Goal: Task Accomplishment & Management: Manage account settings

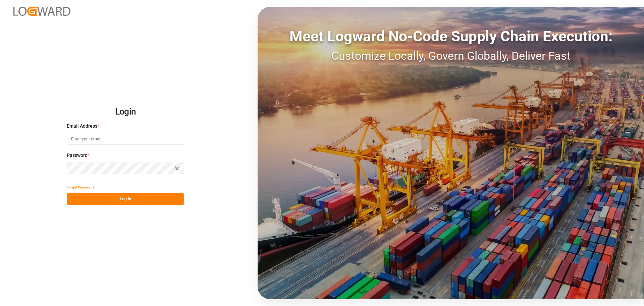
type input "[EMAIL_ADDRESS][PERSON_NAME][DOMAIN_NAME]"
click at [130, 199] on button "Log In" at bounding box center [125, 199] width 117 height 12
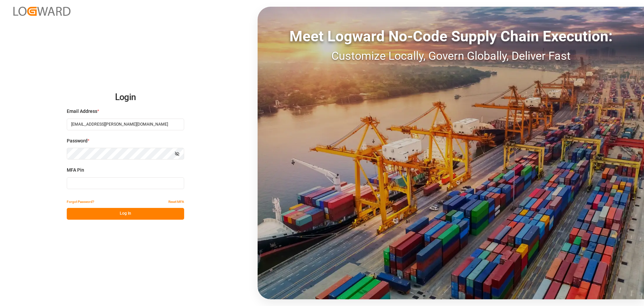
click at [110, 214] on button "Log In" at bounding box center [125, 214] width 117 height 12
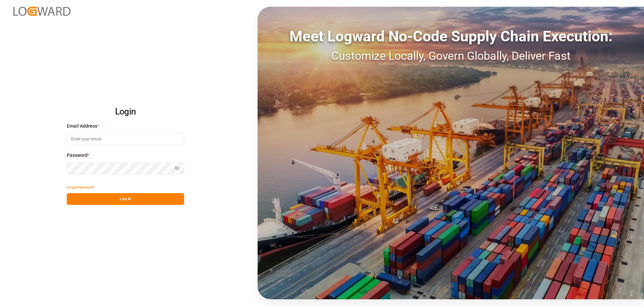
type input "[EMAIL_ADDRESS][PERSON_NAME][DOMAIN_NAME]"
click at [118, 200] on button "Log In" at bounding box center [125, 199] width 117 height 12
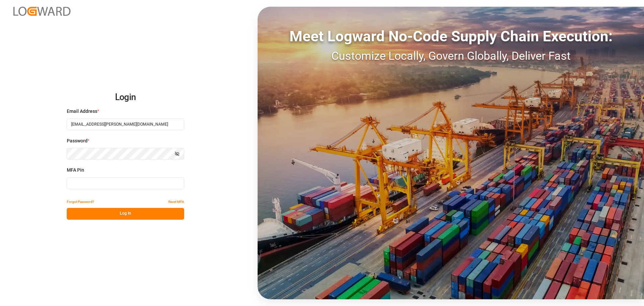
click at [88, 181] on input at bounding box center [125, 183] width 117 height 12
type input "095325"
click at [97, 211] on button "Log In" at bounding box center [125, 214] width 117 height 12
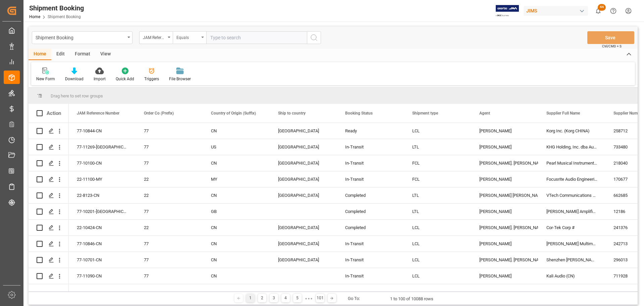
click at [203, 38] on div "Equals" at bounding box center [190, 37] width 34 height 13
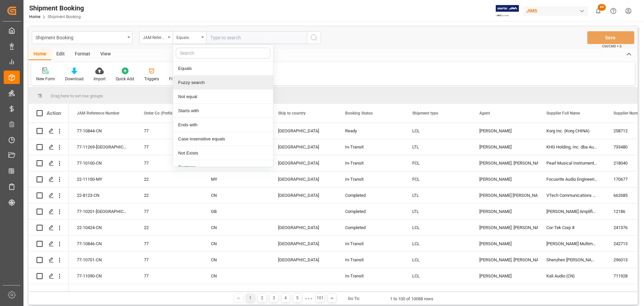
click at [202, 86] on div "Fuzzy search" at bounding box center [223, 82] width 100 height 14
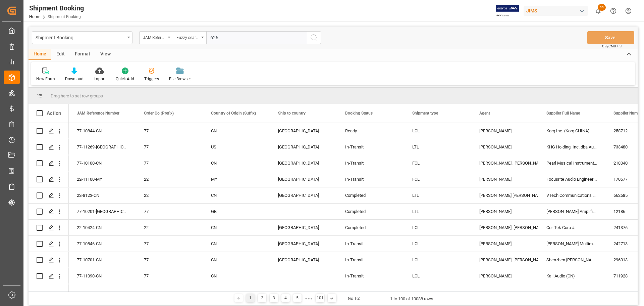
type input "6264"
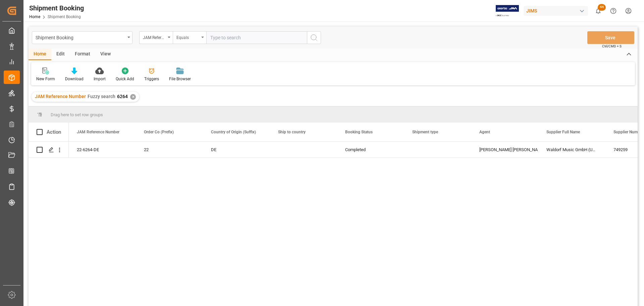
click at [202, 36] on div "Equals" at bounding box center [190, 37] width 34 height 13
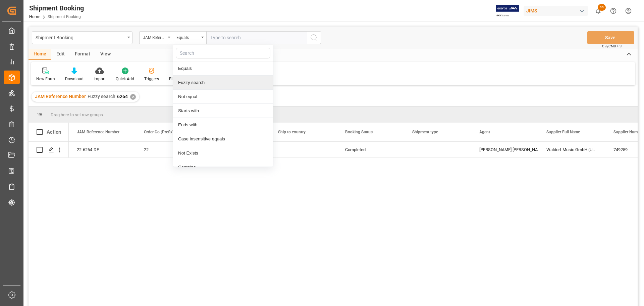
click at [198, 84] on div "Fuzzy search" at bounding box center [223, 82] width 100 height 14
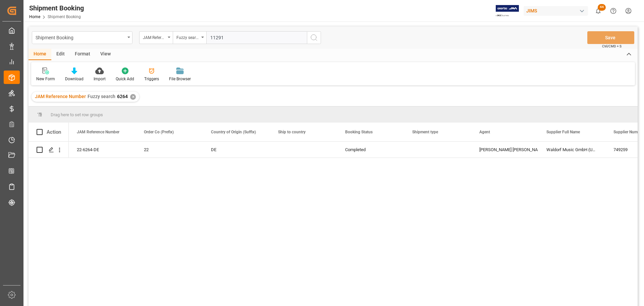
type input "11291"
click at [312, 38] on icon "search button" at bounding box center [314, 38] width 8 height 8
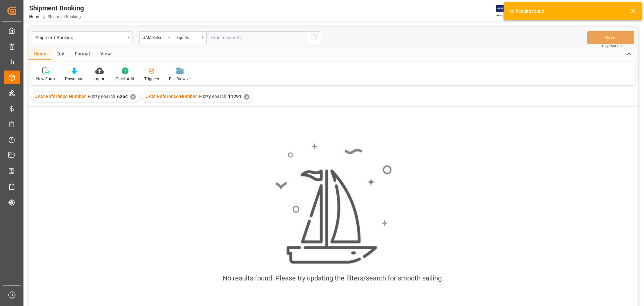
click at [131, 97] on div "✕" at bounding box center [133, 97] width 6 height 6
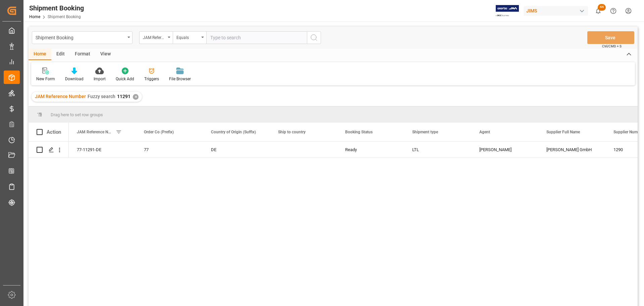
click at [108, 54] on div "View" at bounding box center [105, 54] width 20 height 11
click at [41, 76] on div "Default" at bounding box center [42, 79] width 13 height 6
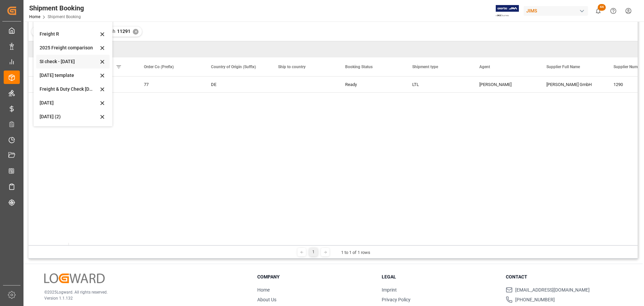
scroll to position [67, 0]
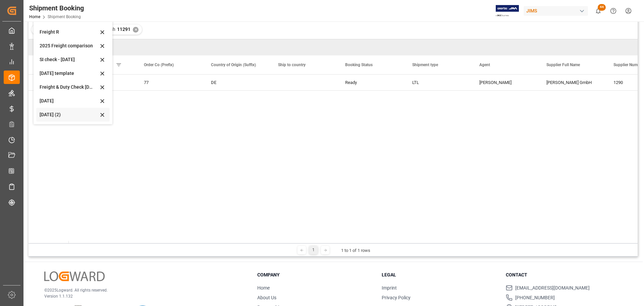
click at [51, 114] on div "[DATE] (2)" at bounding box center [69, 114] width 59 height 7
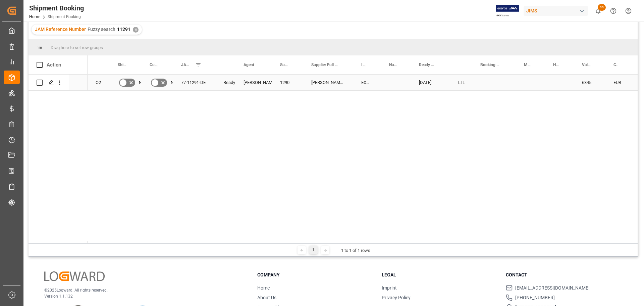
click at [487, 84] on div "Press SPACE to select this row." at bounding box center [494, 82] width 44 height 16
click at [487, 83] on input "Press SPACE to select this row." at bounding box center [494, 86] width 33 height 13
paste input "884782413667"
type input "884782413667"
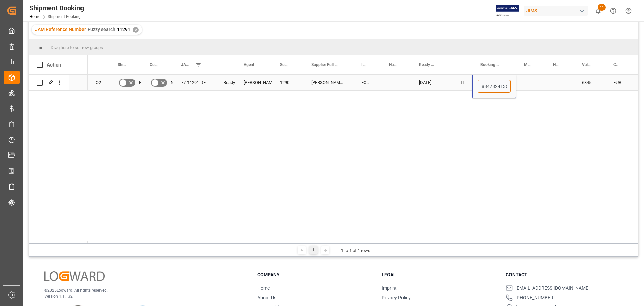
scroll to position [0, 6]
click at [536, 84] on div "Press SPACE to select this row." at bounding box center [530, 82] width 29 height 16
click at [497, 83] on div "884782413667" at bounding box center [494, 82] width 44 height 16
drag, startPoint x: 514, startPoint y: 88, endPoint x: 547, endPoint y: 88, distance: 33.2
click at [446, 84] on div "[DATE]" at bounding box center [430, 82] width 39 height 16
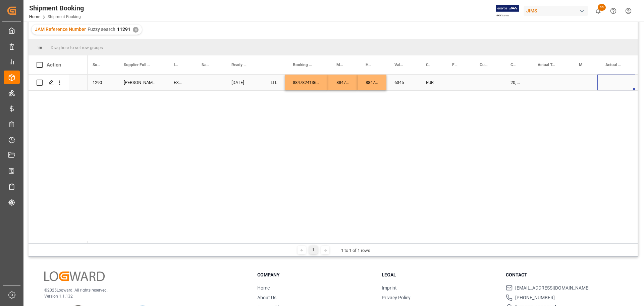
scroll to position [0, 239]
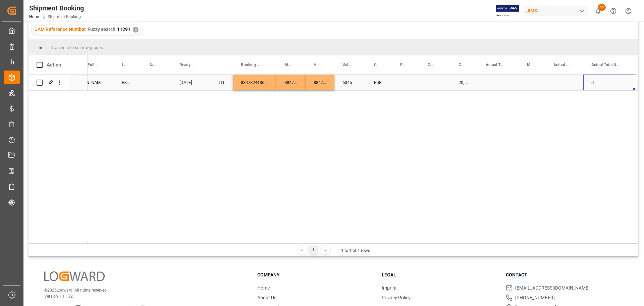
click at [493, 80] on div "Press SPACE to select this row." at bounding box center [498, 82] width 41 height 16
click at [492, 85] on input "Press SPACE to select this row." at bounding box center [498, 86] width 31 height 13
type input "37"
click at [525, 73] on div "Master Pack Weight (UOM) Manual" at bounding box center [532, 64] width 26 height 19
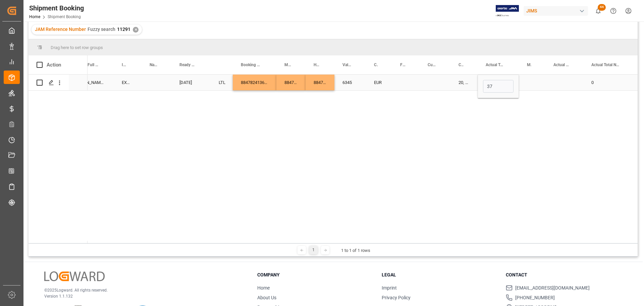
click at [531, 84] on div "Press SPACE to select this row." at bounding box center [532, 82] width 26 height 16
click at [532, 85] on icon "open menu" at bounding box center [533, 87] width 8 height 8
click at [530, 104] on div "KG" at bounding box center [532, 105] width 15 height 23
type input "KG"
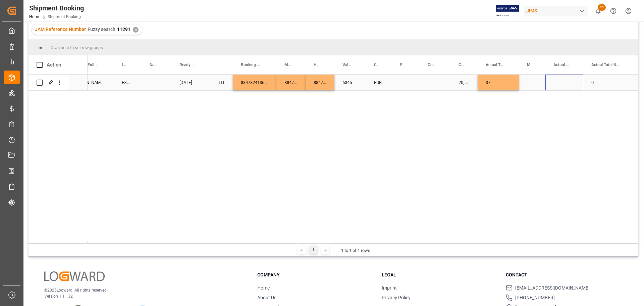
click at [561, 86] on div "Press SPACE to select this row." at bounding box center [564, 82] width 38 height 16
click at [563, 88] on input "Press SPACE to select this row." at bounding box center [564, 86] width 27 height 13
type input "4"
click at [429, 83] on div "Press SPACE to select this row." at bounding box center [435, 82] width 31 height 16
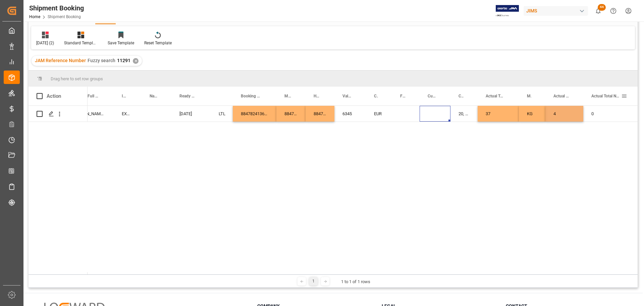
scroll to position [0, 0]
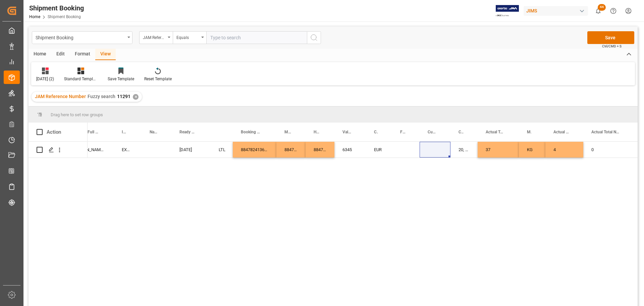
click at [608, 31] on div "Shipment Booking JAM Reference Number Equals Save Ctrl/CMD + S" at bounding box center [333, 37] width 609 height 22
click at [608, 36] on button "Save" at bounding box center [610, 37] width 47 height 13
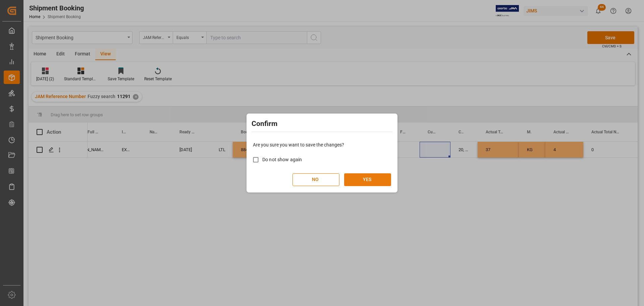
click at [372, 178] on button "YES" at bounding box center [367, 179] width 47 height 13
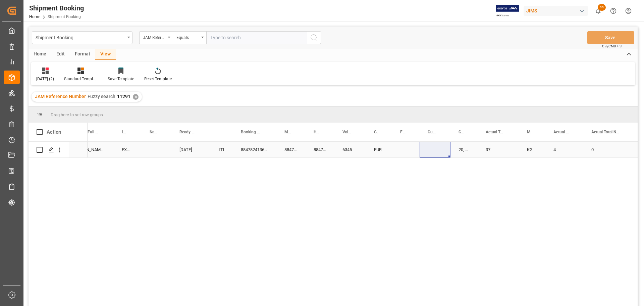
click at [163, 151] on div "Press SPACE to select this row." at bounding box center [157, 150] width 30 height 16
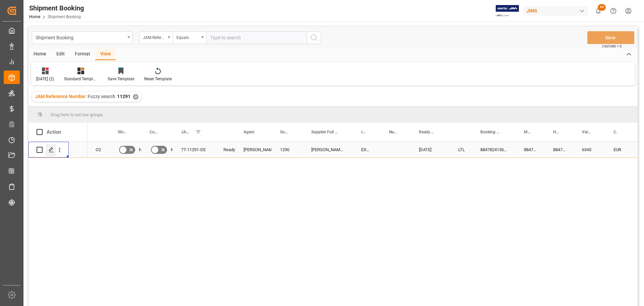
click at [50, 151] on polygon "Press SPACE to select this row." at bounding box center [50, 149] width 3 height 3
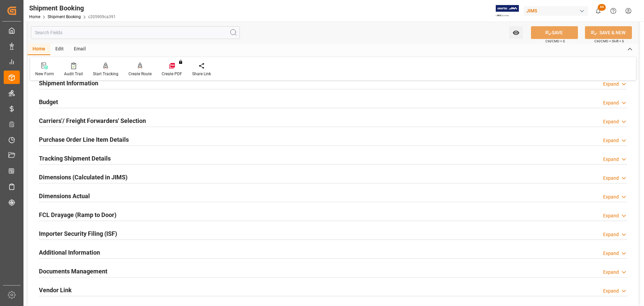
scroll to position [67, 0]
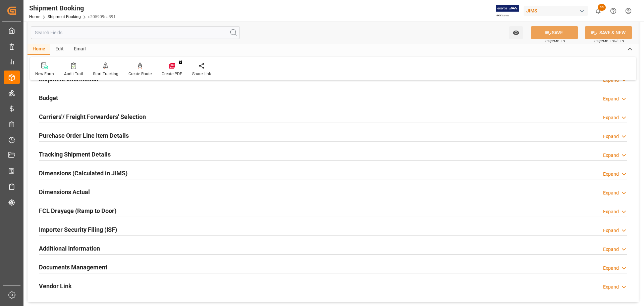
click at [78, 263] on h2 "Documents Management" at bounding box center [73, 266] width 68 height 9
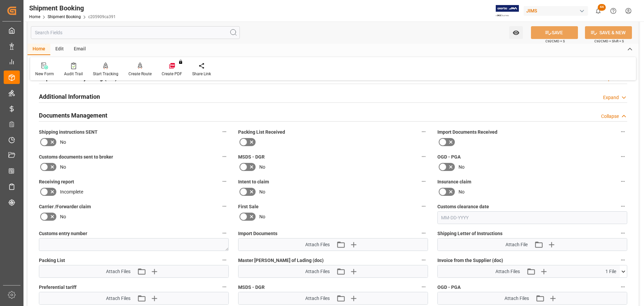
scroll to position [235, 0]
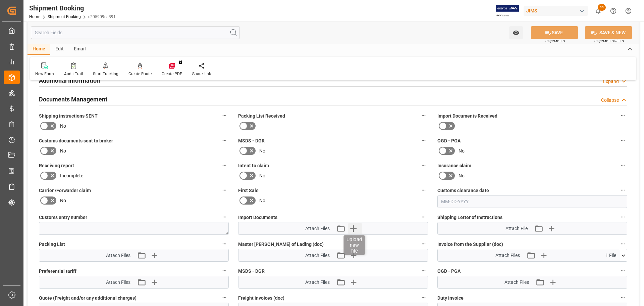
click at [353, 228] on icon "button" at bounding box center [353, 228] width 6 height 6
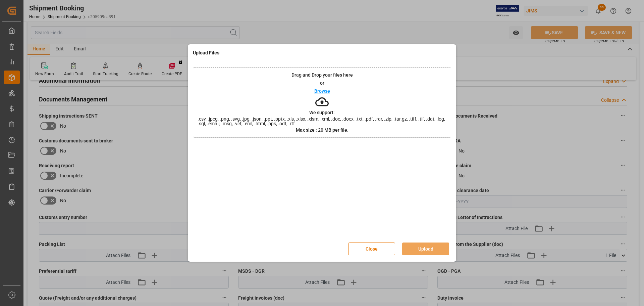
click at [322, 90] on p "Browse" at bounding box center [322, 91] width 16 height 5
click at [418, 248] on button "Upload" at bounding box center [425, 248] width 47 height 13
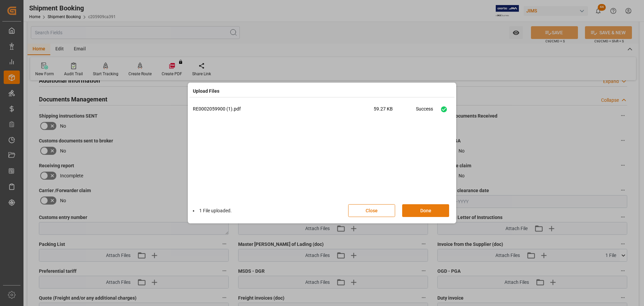
click at [425, 211] on button "Done" at bounding box center [425, 210] width 47 height 13
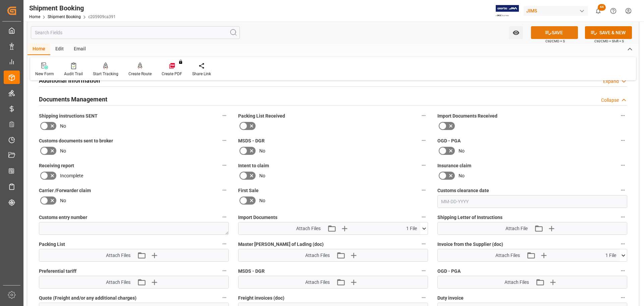
click at [566, 35] on button "SAVE" at bounding box center [554, 32] width 47 height 13
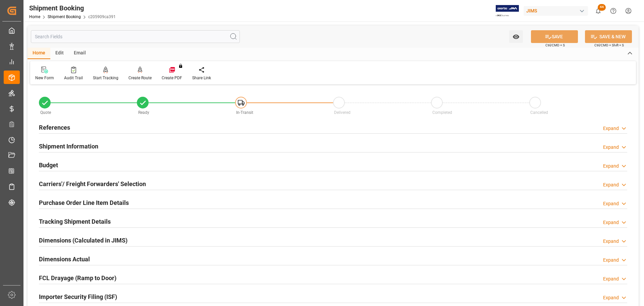
scroll to position [34, 0]
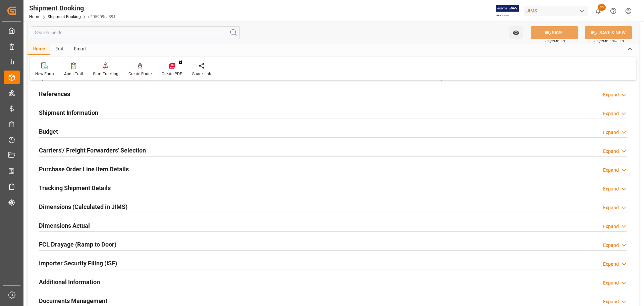
click at [68, 171] on h2 "Purchase Order Line Item Details" at bounding box center [84, 168] width 90 height 9
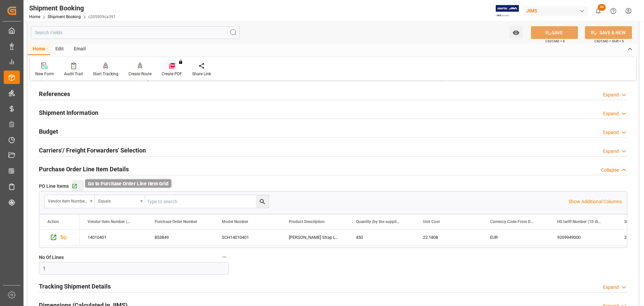
click at [73, 184] on icon "button" at bounding box center [74, 186] width 4 height 4
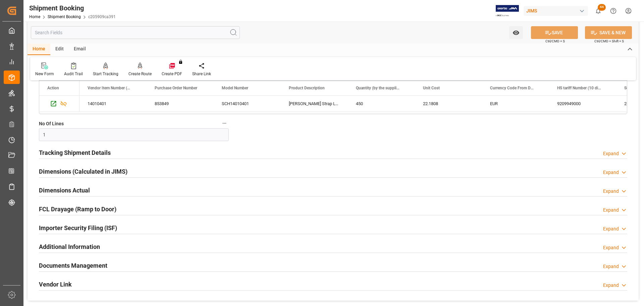
scroll to position [168, 0]
click at [64, 150] on h2 "Tracking Shipment Details" at bounding box center [75, 151] width 72 height 9
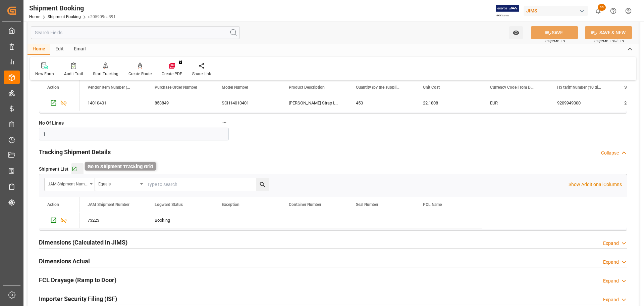
click at [75, 169] on icon "button" at bounding box center [74, 169] width 4 height 4
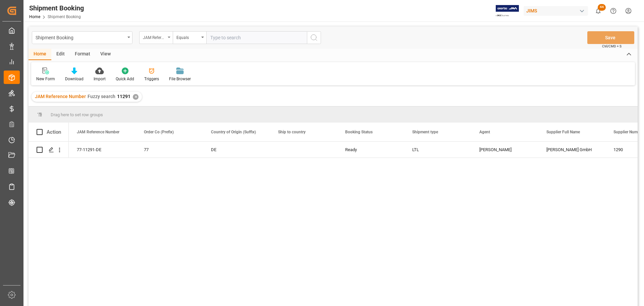
click at [170, 35] on div "JAM Reference Number" at bounding box center [156, 37] width 34 height 13
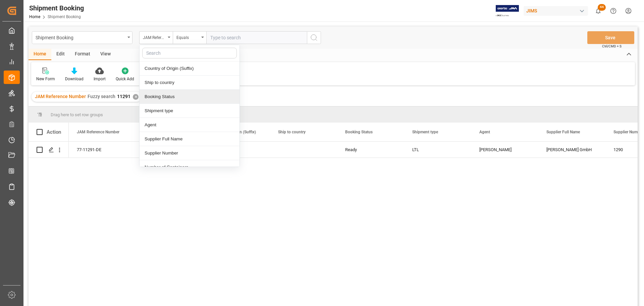
scroll to position [67, 0]
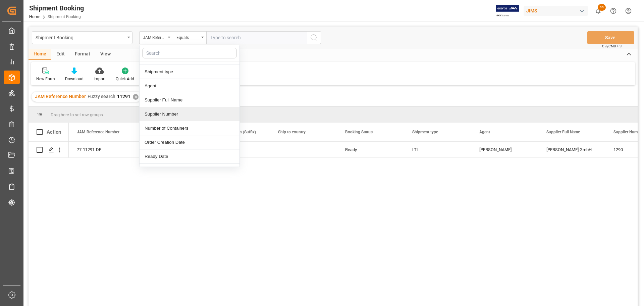
click at [175, 116] on div "Supplier Number" at bounding box center [190, 114] width 100 height 14
click at [217, 37] on input "text" at bounding box center [256, 37] width 101 height 13
type input "1290"
click at [314, 38] on icon "search button" at bounding box center [314, 38] width 8 height 8
click at [135, 96] on div "✕" at bounding box center [136, 97] width 6 height 6
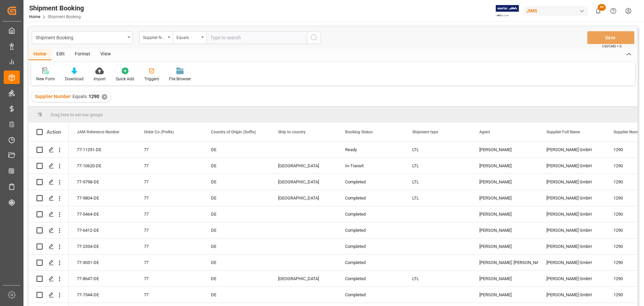
click at [105, 51] on div "View" at bounding box center [105, 54] width 20 height 11
click at [46, 73] on icon at bounding box center [43, 70] width 7 height 7
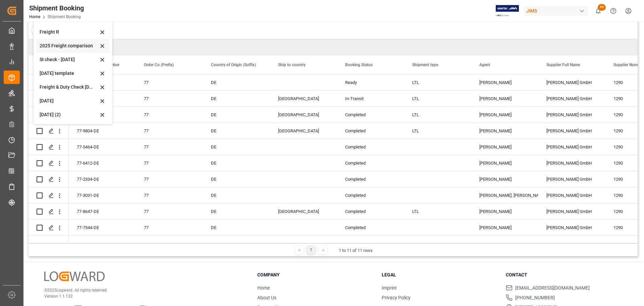
scroll to position [99, 0]
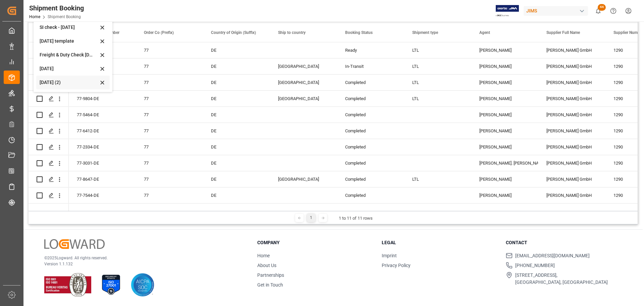
click at [47, 80] on div "Aug 2025 (2)" at bounding box center [69, 82] width 59 height 7
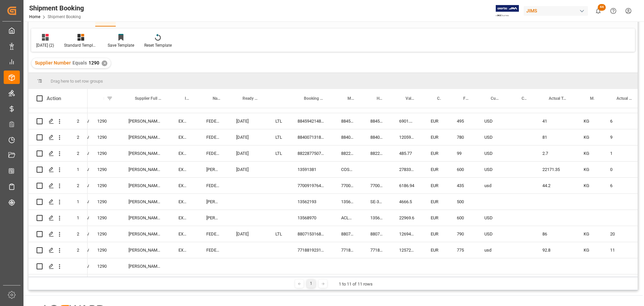
scroll to position [0, 0]
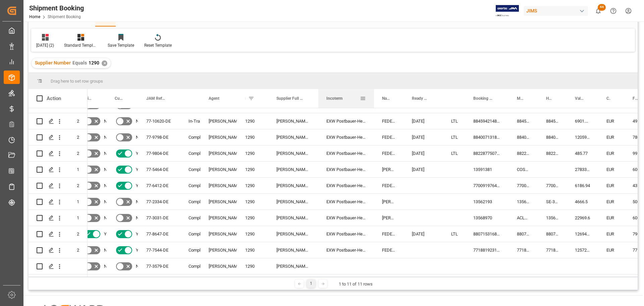
drag, startPoint x: 346, startPoint y: 95, endPoint x: 361, endPoint y: 144, distance: 51.1
click at [374, 105] on div at bounding box center [374, 98] width 3 height 19
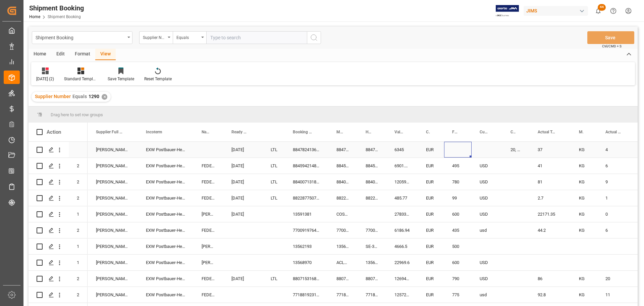
click at [453, 149] on div "Press SPACE to select this row." at bounding box center [458, 150] width 28 height 16
click at [454, 153] on input "Press SPACE to select this row." at bounding box center [457, 153] width 17 height 13
type input "485"
click at [482, 146] on div "Press SPACE to select this row." at bounding box center [487, 150] width 31 height 16
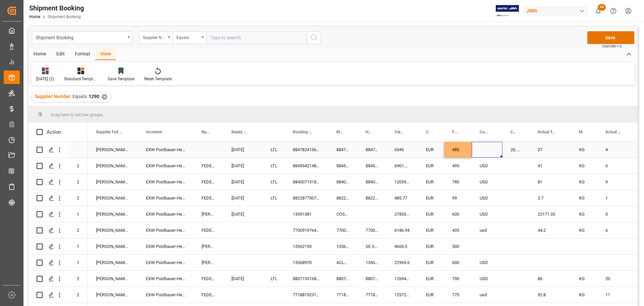
click at [487, 149] on div "Press SPACE to select this row." at bounding box center [487, 150] width 31 height 16
click at [489, 153] on input "Press SPACE to select this row." at bounding box center [487, 153] width 20 height 13
type input "USD"
click at [494, 210] on div "USD" at bounding box center [487, 214] width 31 height 16
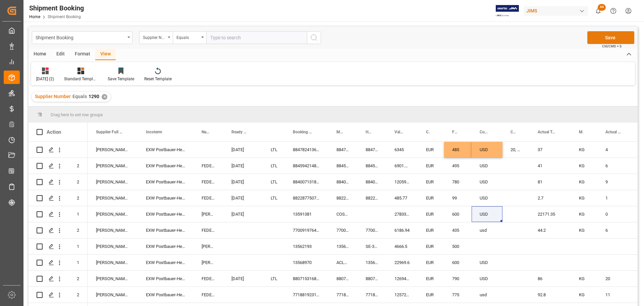
click at [607, 35] on button "Save" at bounding box center [610, 37] width 47 height 13
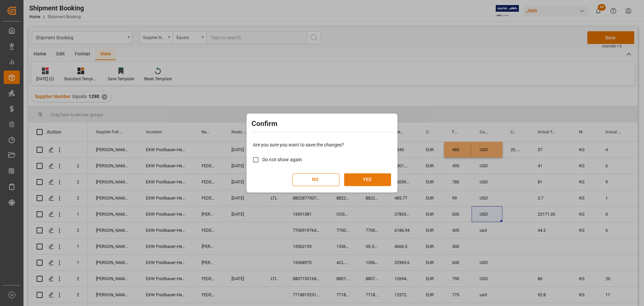
click at [359, 179] on button "YES" at bounding box center [367, 179] width 47 height 13
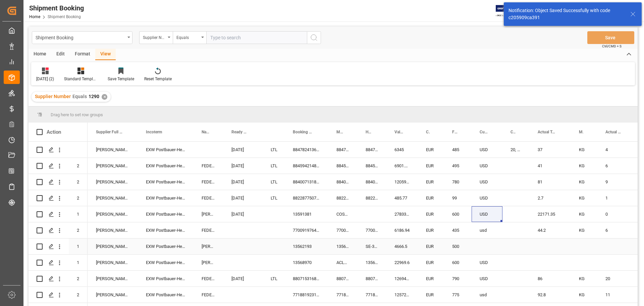
click at [255, 247] on div "Press SPACE to select this row." at bounding box center [242, 246] width 39 height 16
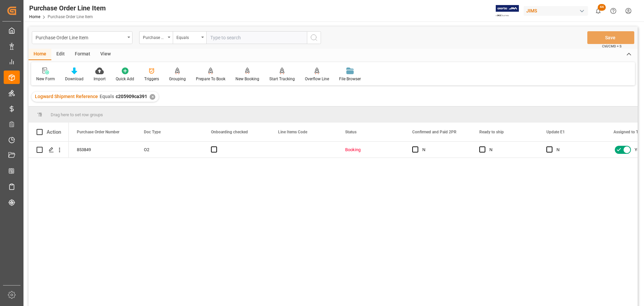
click at [104, 54] on div "View" at bounding box center [105, 54] width 20 height 11
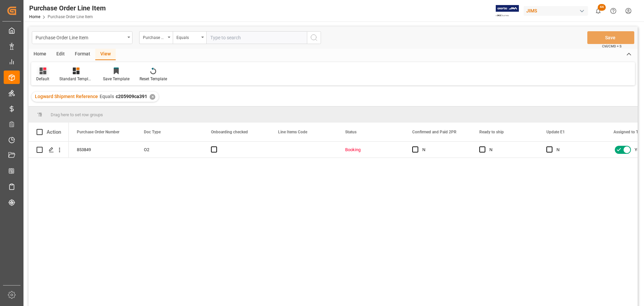
click at [41, 72] on icon at bounding box center [43, 70] width 7 height 7
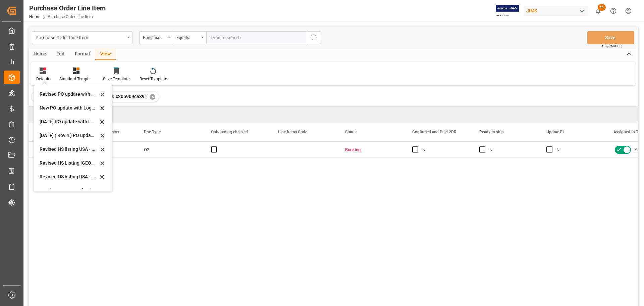
scroll to position [168, 0]
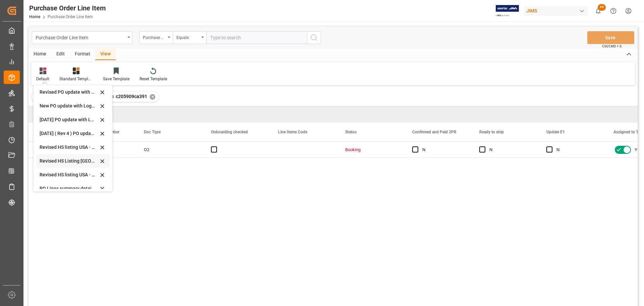
click at [58, 160] on div "Revised HS Listing Canada" at bounding box center [69, 160] width 59 height 7
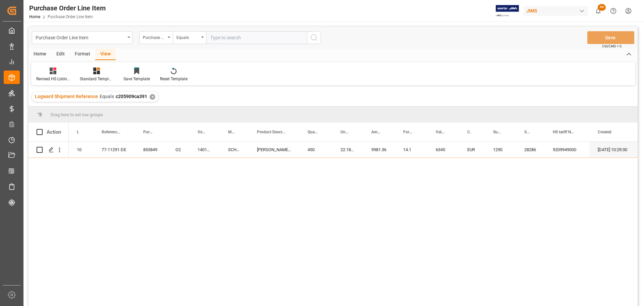
click at [164, 201] on div "853849 O2 10 77-11291-DE 14010401 SCH14010401 Schaller Strap Lock (2 pcs.) 450 …" at bounding box center [353, 226] width 569 height 168
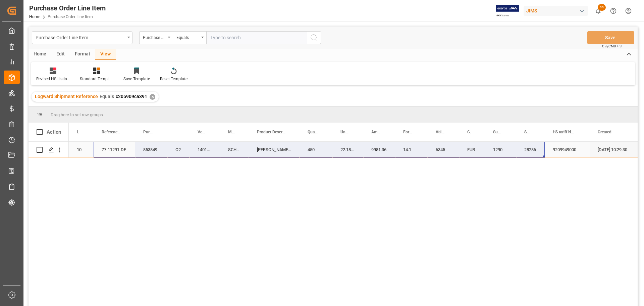
drag, startPoint x: 111, startPoint y: 150, endPoint x: 526, endPoint y: 149, distance: 415.2
click at [526, 149] on div "853849 O2 10 77-11291-DE 14010401 SCH14010401 Schaller Strap Lock (2 pcs.) 450 …" at bounding box center [430, 150] width 722 height 16
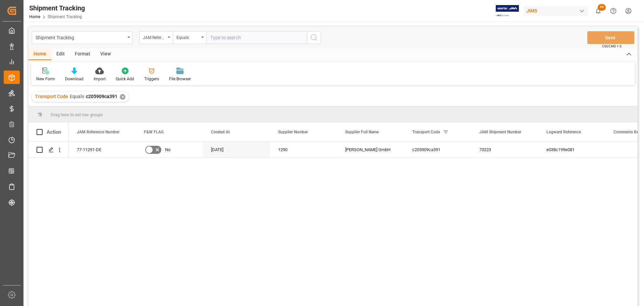
click at [105, 50] on div "View" at bounding box center [105, 54] width 20 height 11
click at [41, 78] on div "Default" at bounding box center [42, 79] width 13 height 6
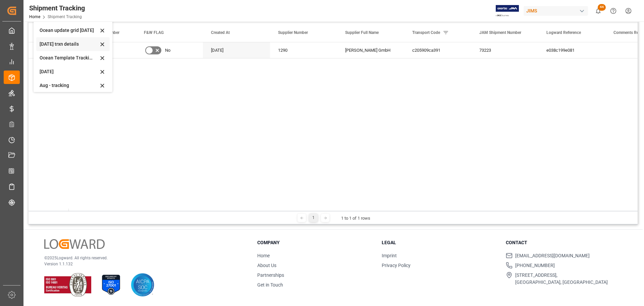
scroll to position [101, 0]
click at [50, 74] on div "Aug - tracking" at bounding box center [69, 73] width 59 height 7
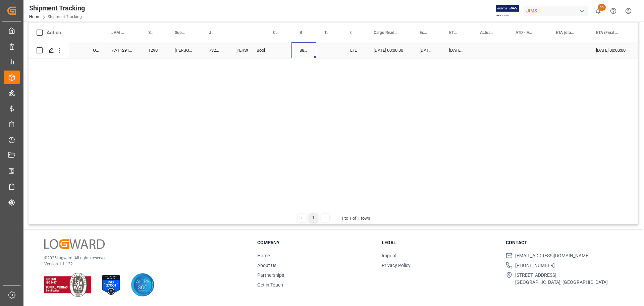
click at [303, 49] on div "884782413667" at bounding box center [303, 50] width 25 height 16
drag, startPoint x: 316, startPoint y: 56, endPoint x: 334, endPoint y: 55, distance: 18.9
click at [487, 49] on div "Press SPACE to select this row." at bounding box center [490, 50] width 36 height 16
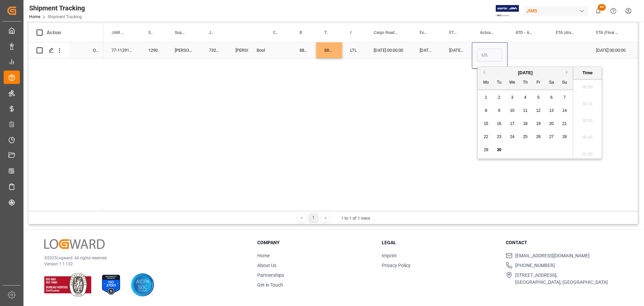
scroll to position [556, 0]
click at [500, 149] on span "30" at bounding box center [499, 149] width 4 height 5
type input "[DATE] 00:00"
click at [528, 47] on div "Press SPACE to select this row." at bounding box center [527, 50] width 40 height 16
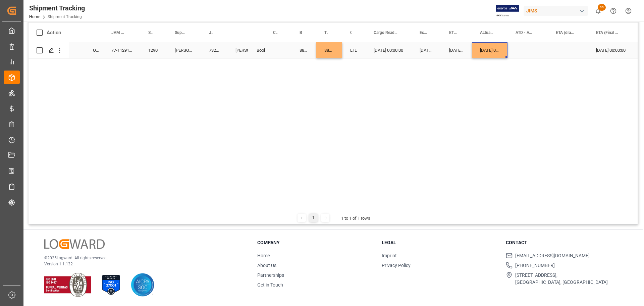
click at [491, 50] on div "09-30-2025 00:00:00" at bounding box center [490, 50] width 36 height 16
click at [597, 50] on div "10-08-2025 00:00:00" at bounding box center [611, 50] width 47 height 16
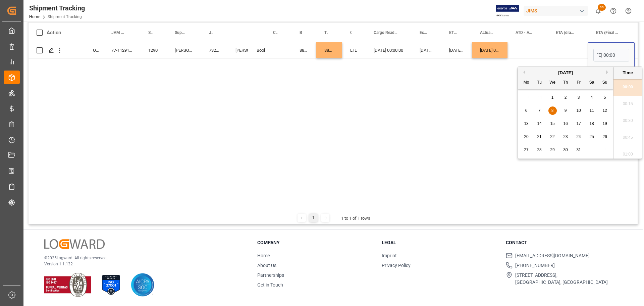
scroll to position [0, 0]
click at [526, 111] on span "6" at bounding box center [526, 110] width 2 height 5
type input "10-06-2025 00:00"
click at [551, 54] on div "Press SPACE to select this row." at bounding box center [568, 50] width 40 height 16
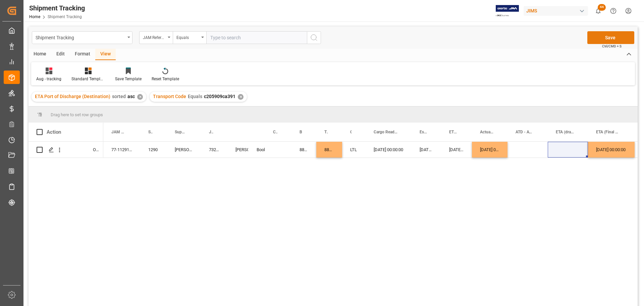
click at [605, 37] on button "Save" at bounding box center [610, 37] width 47 height 13
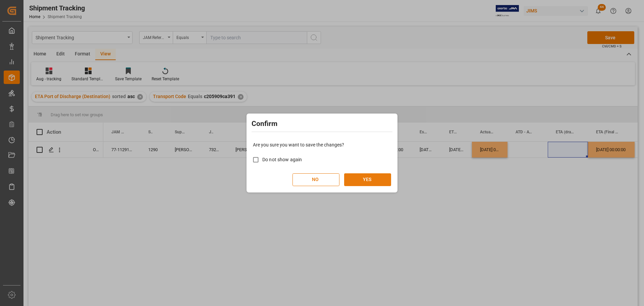
click at [375, 177] on button "YES" at bounding box center [367, 179] width 47 height 13
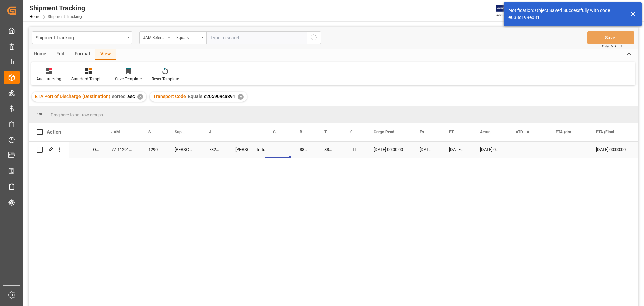
click at [283, 151] on div "Press SPACE to select this row." at bounding box center [278, 150] width 26 height 16
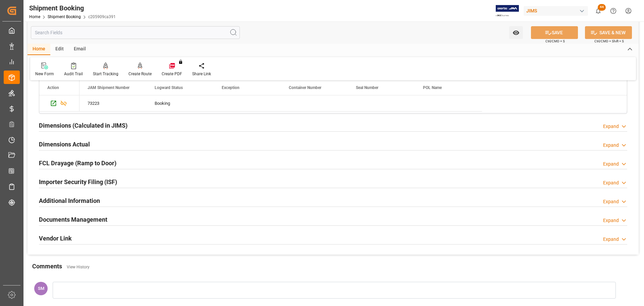
scroll to position [335, 0]
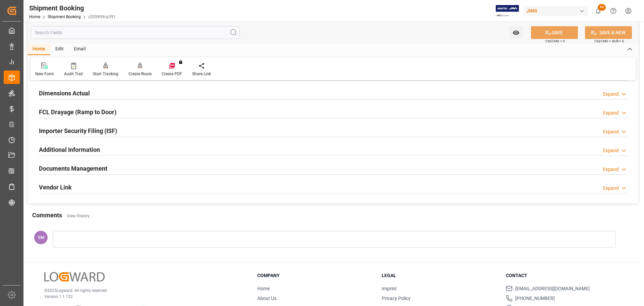
click at [72, 168] on h2 "Documents Management" at bounding box center [73, 168] width 68 height 9
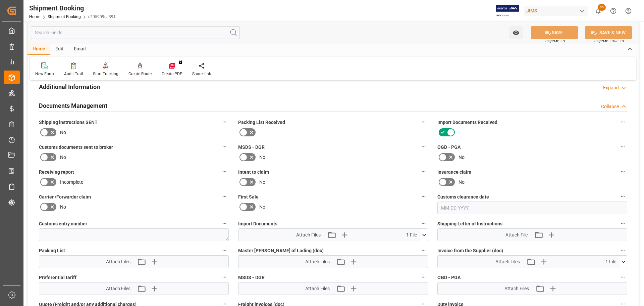
scroll to position [402, 0]
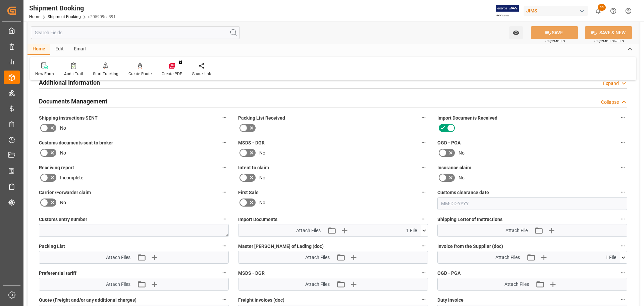
click at [43, 151] on icon at bounding box center [44, 153] width 8 height 8
click at [0, 0] on input "checkbox" at bounding box center [0, 0] width 0 height 0
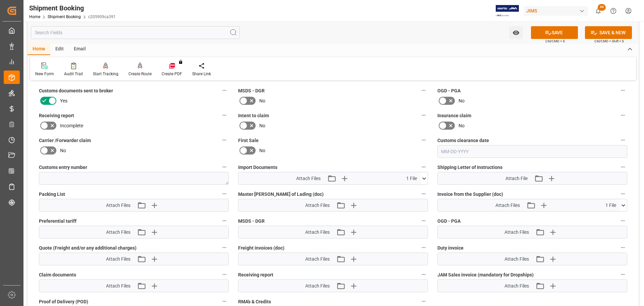
scroll to position [470, 0]
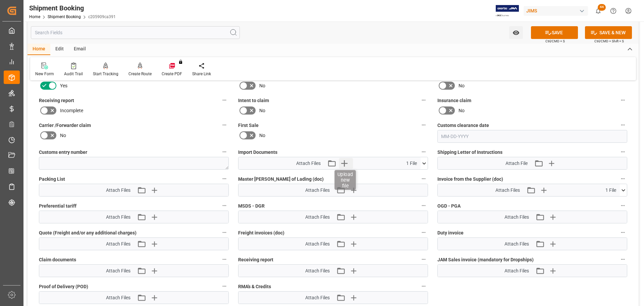
click at [342, 163] on icon "button" at bounding box center [344, 163] width 6 height 6
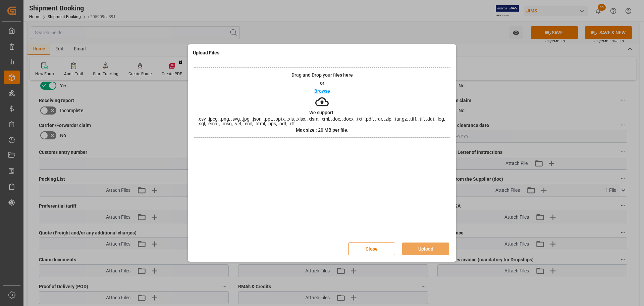
click at [314, 90] on p "Browse" at bounding box center [322, 91] width 16 height 5
click at [422, 249] on button "Upload" at bounding box center [425, 248] width 47 height 13
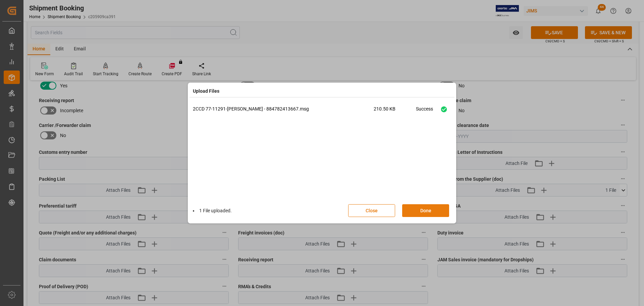
click at [419, 211] on button "Done" at bounding box center [425, 210] width 47 height 13
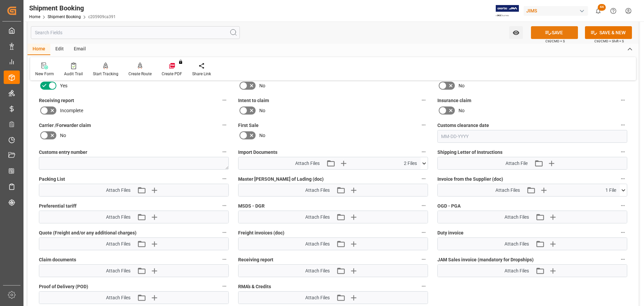
click at [564, 30] on button "SAVE" at bounding box center [554, 32] width 47 height 13
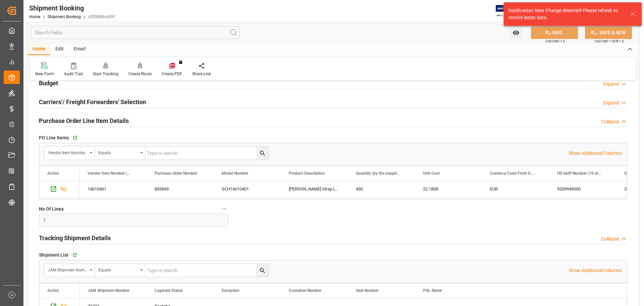
scroll to position [0, 0]
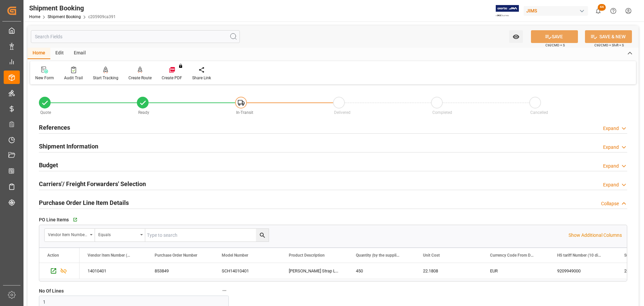
click at [68, 126] on h2 "References" at bounding box center [54, 127] width 31 height 9
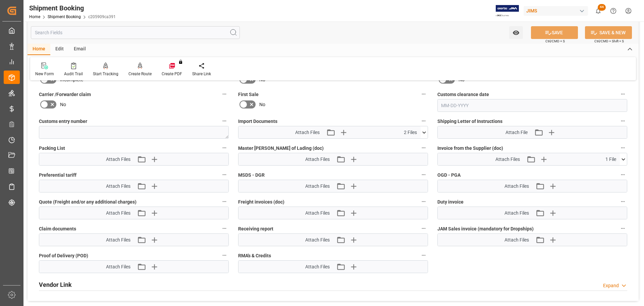
scroll to position [637, 0]
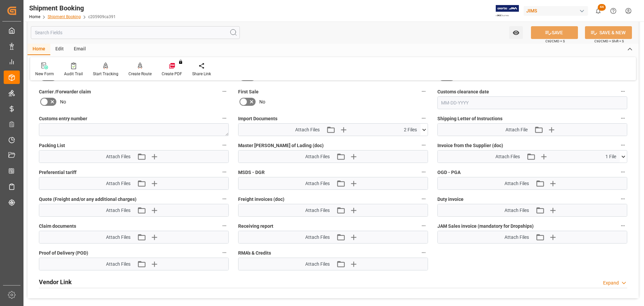
click at [61, 18] on link "Shipment Booking" at bounding box center [64, 16] width 33 height 5
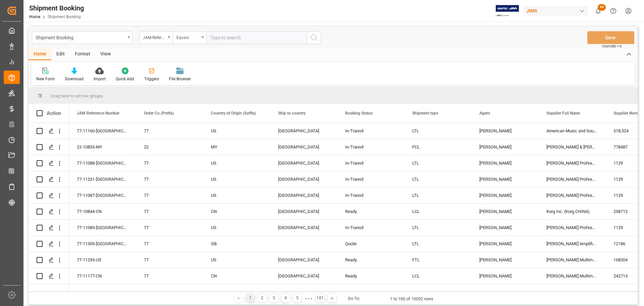
click at [201, 36] on div "Equals" at bounding box center [190, 37] width 34 height 13
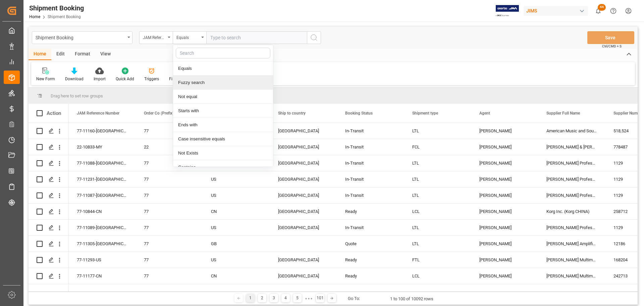
click at [189, 85] on div "Fuzzy search" at bounding box center [223, 82] width 100 height 14
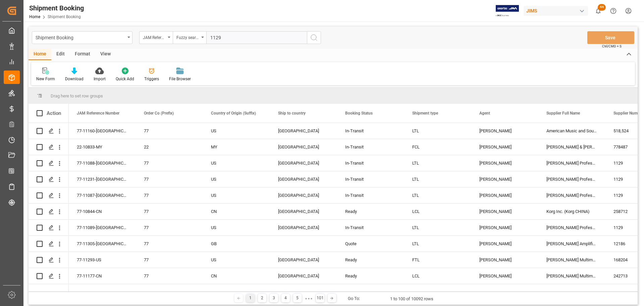
type input "11291"
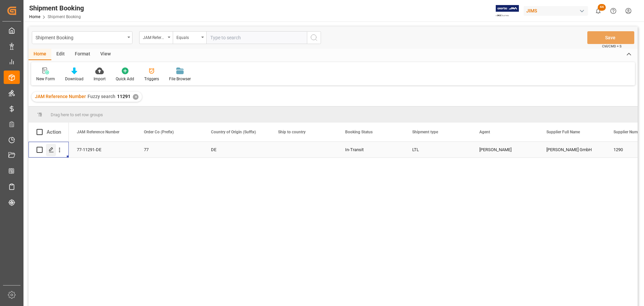
click at [49, 152] on icon "Press SPACE to select this row." at bounding box center [51, 149] width 5 height 5
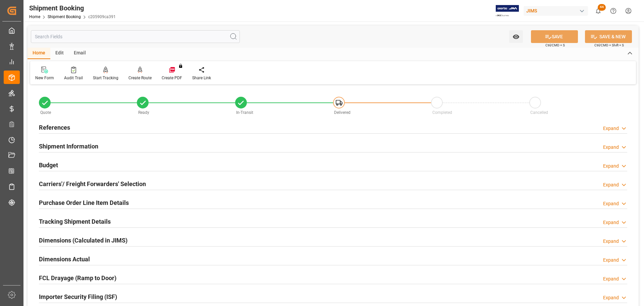
scroll to position [101, 0]
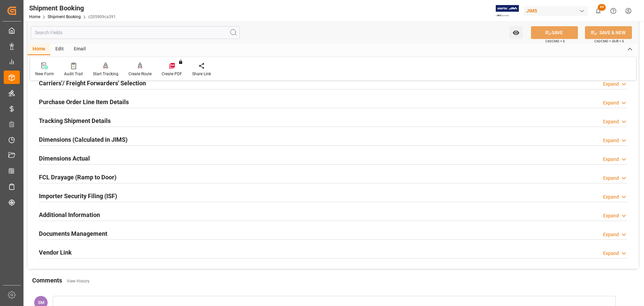
click at [60, 233] on h2 "Documents Management" at bounding box center [73, 233] width 68 height 9
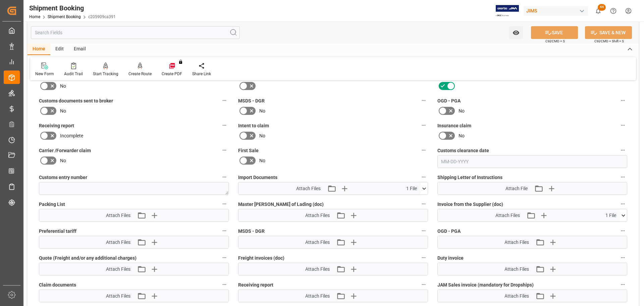
scroll to position [268, 0]
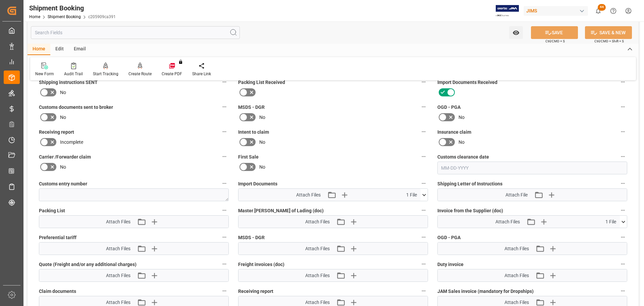
click at [47, 113] on icon at bounding box center [44, 117] width 8 height 8
click at [0, 0] on input "checkbox" at bounding box center [0, 0] width 0 height 0
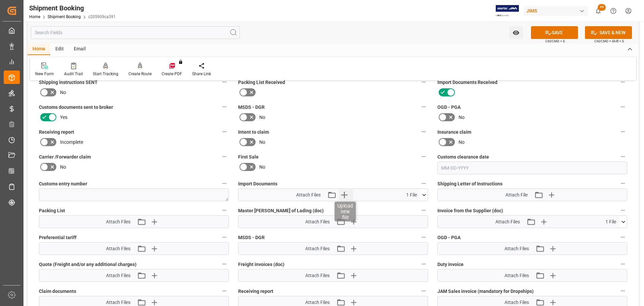
click at [345, 192] on icon "button" at bounding box center [344, 194] width 11 height 11
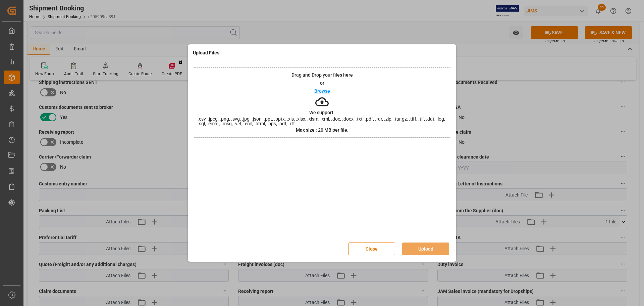
click at [316, 93] on p "Browse" at bounding box center [322, 91] width 16 height 5
click at [422, 248] on button "Upload" at bounding box center [425, 248] width 47 height 13
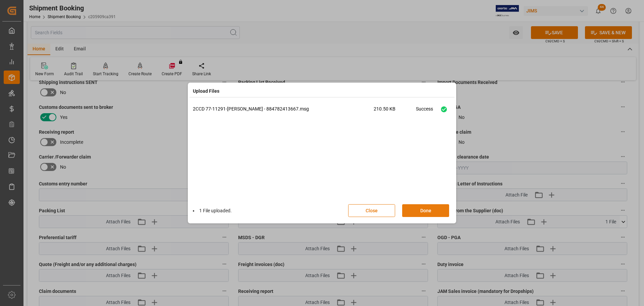
click at [421, 211] on button "Done" at bounding box center [425, 210] width 47 height 13
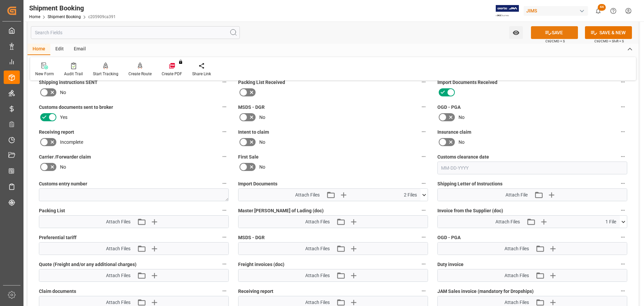
click at [566, 34] on button "SAVE" at bounding box center [554, 32] width 47 height 13
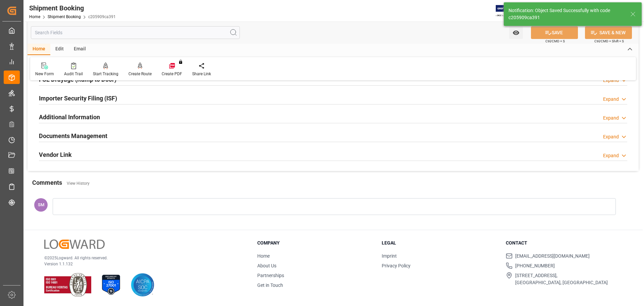
scroll to position [198, 0]
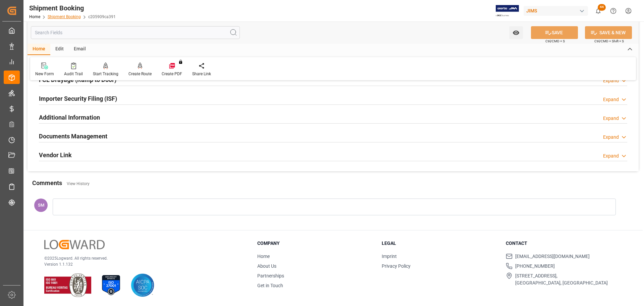
click at [68, 17] on link "Shipment Booking" at bounding box center [64, 16] width 33 height 5
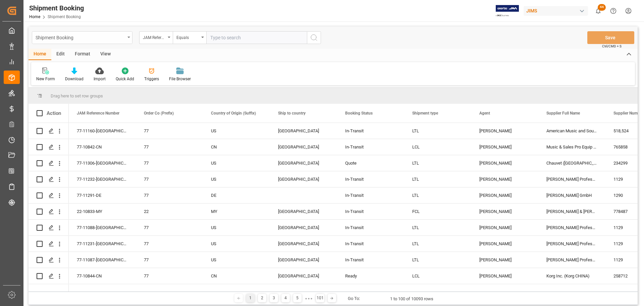
click at [129, 37] on icon "open menu" at bounding box center [128, 37] width 3 height 1
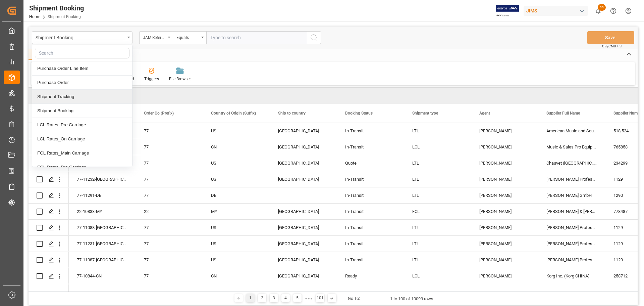
click at [63, 97] on div "Shipment Tracking" at bounding box center [82, 97] width 100 height 14
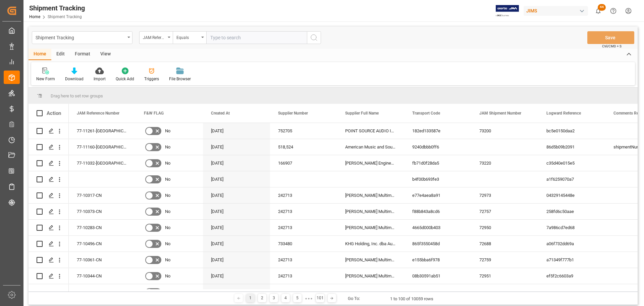
click at [110, 51] on div "View" at bounding box center [105, 54] width 20 height 11
click at [51, 77] on div "Default" at bounding box center [42, 74] width 23 height 15
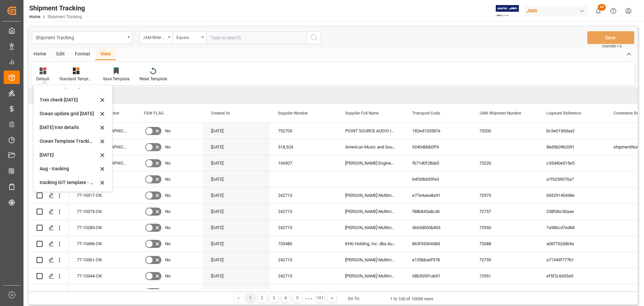
scroll to position [106, 0]
click at [50, 165] on div "Aug - tracking" at bounding box center [69, 167] width 59 height 7
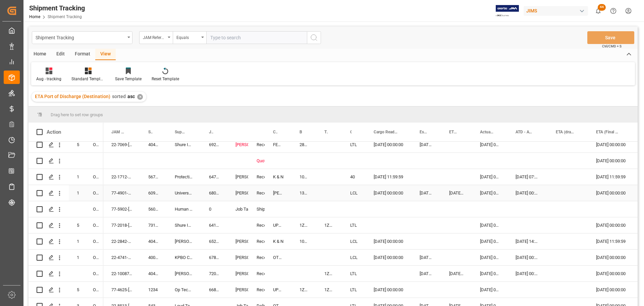
scroll to position [67, 0]
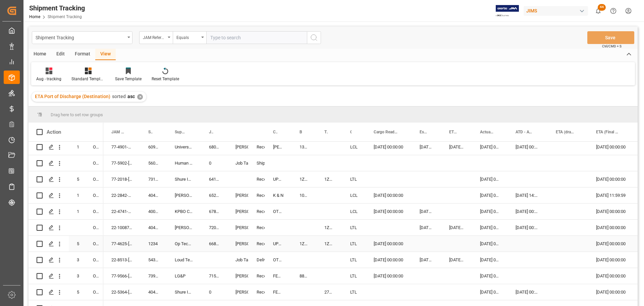
click at [240, 242] on div "[PERSON_NAME]" at bounding box center [237, 243] width 5 height 15
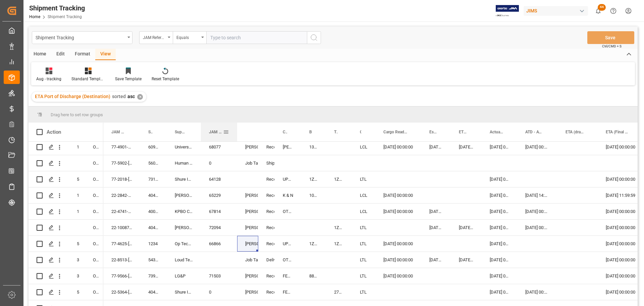
drag, startPoint x: 227, startPoint y: 129, endPoint x: 237, endPoint y: 132, distance: 10.1
click at [237, 132] on div at bounding box center [237, 131] width 3 height 19
click at [224, 128] on div "JAM Shipment Number" at bounding box center [219, 131] width 20 height 19
click at [225, 133] on span at bounding box center [226, 132] width 6 height 6
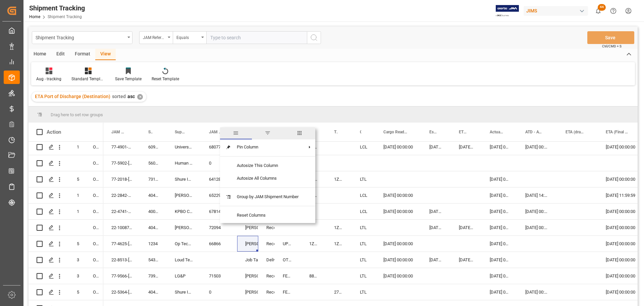
click at [268, 133] on span "filter" at bounding box center [268, 133] width 6 height 6
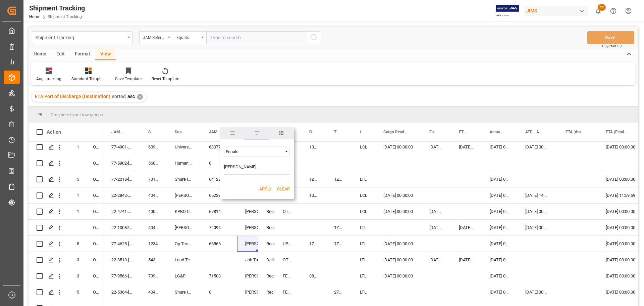
type input "[PERSON_NAME]"
click at [261, 189] on button "Apply" at bounding box center [265, 188] width 12 height 7
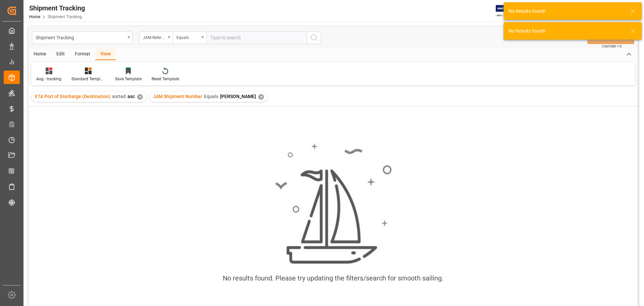
click at [138, 96] on div "✕" at bounding box center [140, 97] width 6 height 6
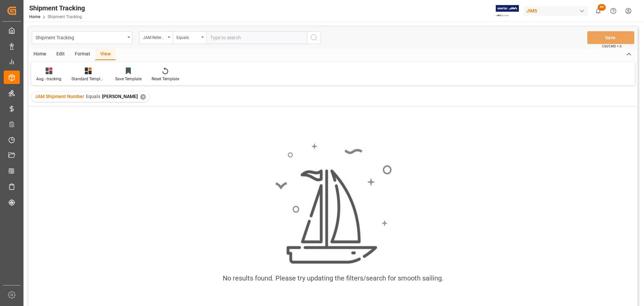
click at [143, 95] on div "✕" at bounding box center [143, 97] width 6 height 6
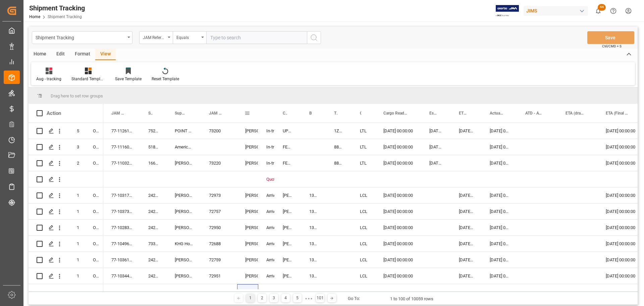
click at [248, 113] on span at bounding box center [247, 113] width 6 height 6
type input "[PERSON_NAME]"
click at [281, 170] on button "Apply" at bounding box center [286, 170] width 12 height 7
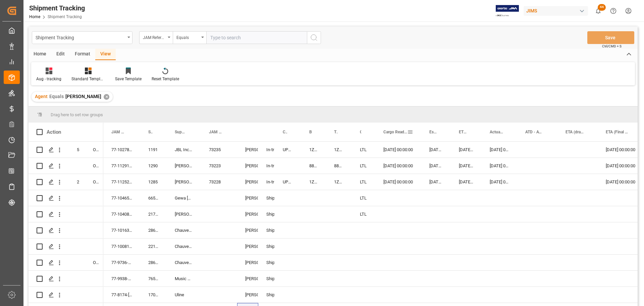
click at [411, 132] on span at bounding box center [410, 132] width 6 height 6
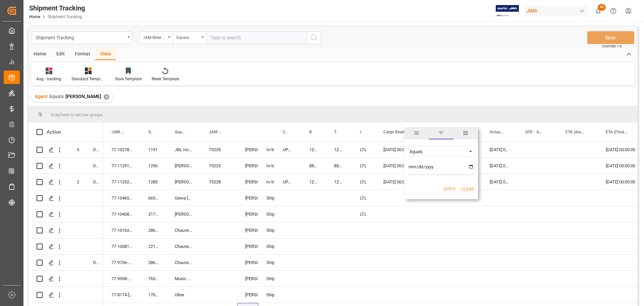
click at [470, 151] on span "Filtering operator" at bounding box center [471, 151] width 6 height 6
click at [434, 184] on div "Greater than" at bounding box center [441, 183] width 66 height 11
click at [470, 167] on input "date" at bounding box center [441, 167] width 66 height 13
type input "2025-08-31"
click at [452, 190] on button "Apply" at bounding box center [449, 188] width 12 height 7
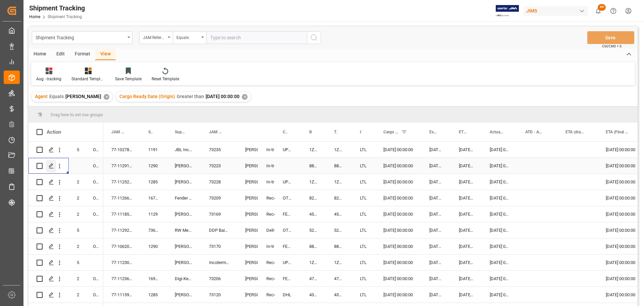
click at [49, 166] on icon "Press SPACE to select this row." at bounding box center [51, 165] width 5 height 5
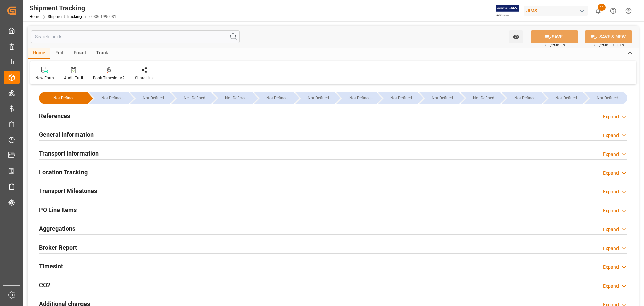
click at [49, 150] on h2 "Transport Information" at bounding box center [69, 153] width 60 height 9
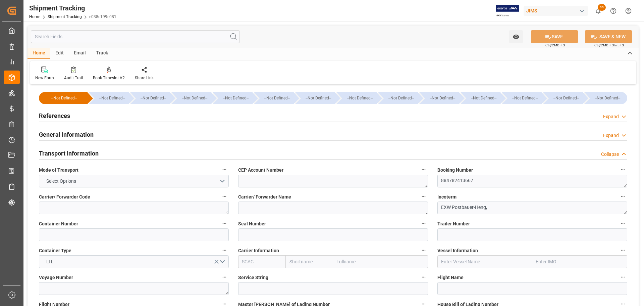
click at [49, 150] on h2 "Transport Information" at bounding box center [69, 153] width 60 height 9
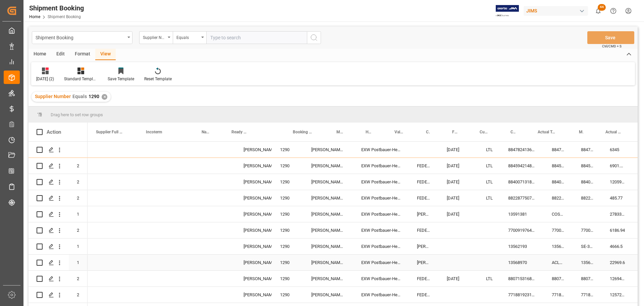
scroll to position [0, 215]
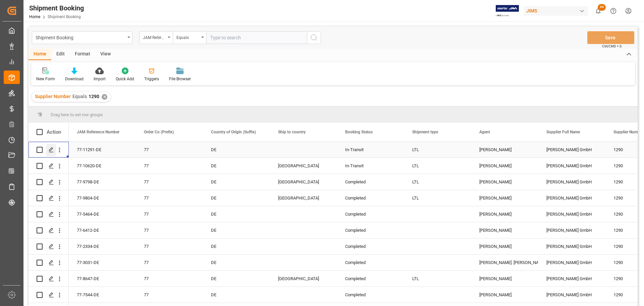
click at [49, 152] on icon "Press SPACE to select this row." at bounding box center [51, 149] width 5 height 5
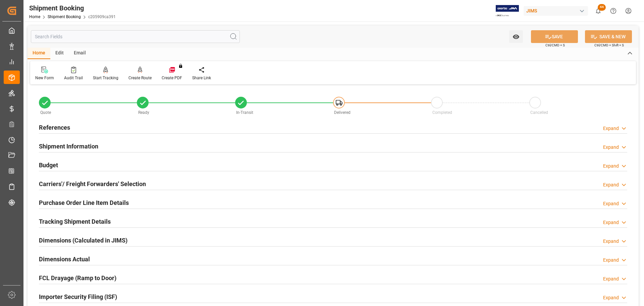
click at [73, 179] on h2 "Carriers'/ Freight Forwarders' Selection" at bounding box center [92, 183] width 107 height 9
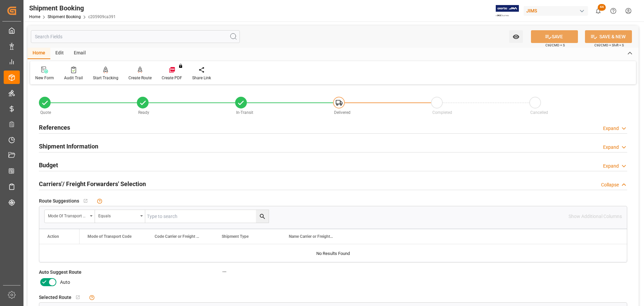
click at [48, 280] on icon at bounding box center [52, 282] width 8 height 8
click at [0, 0] on input "checkbox" at bounding box center [0, 0] width 0 height 0
click at [547, 34] on icon at bounding box center [548, 36] width 7 height 7
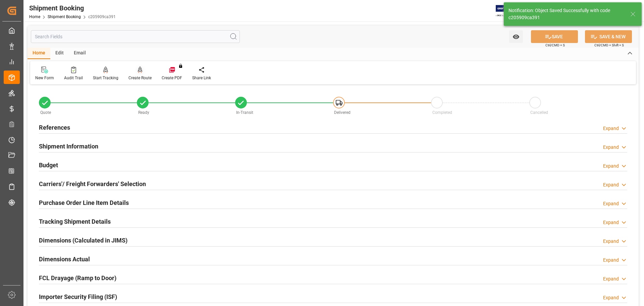
click at [133, 75] on div "Create Route" at bounding box center [139, 78] width 23 height 6
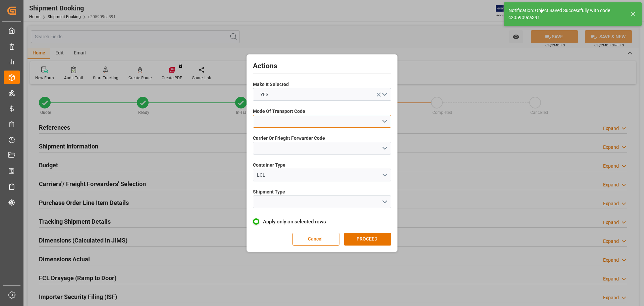
click at [275, 118] on button "open menu" at bounding box center [322, 121] width 138 height 13
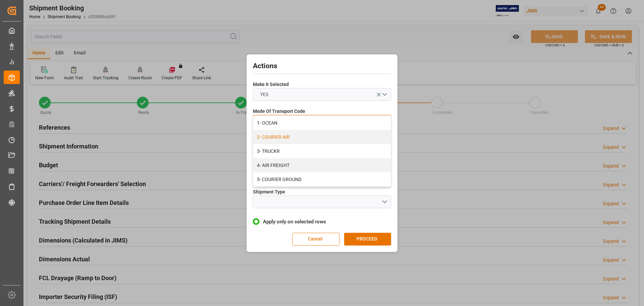
click at [275, 138] on div "2- COURIER AIR" at bounding box center [322, 137] width 138 height 14
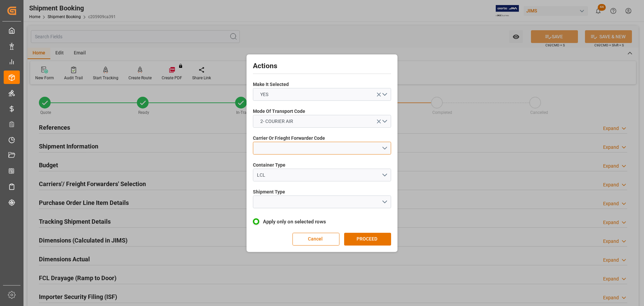
click at [281, 147] on button "open menu" at bounding box center [322, 148] width 138 height 13
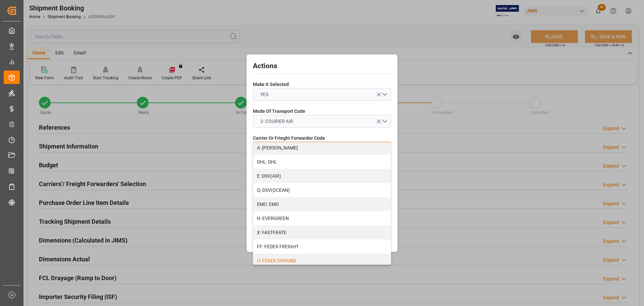
scroll to position [168, 0]
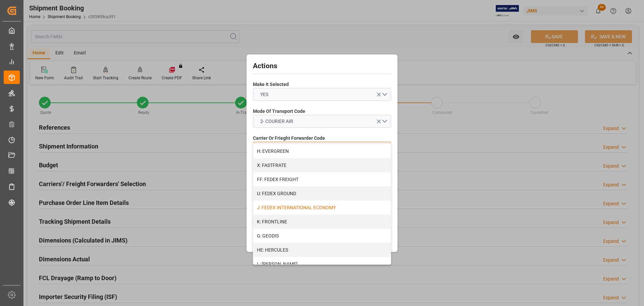
click at [303, 204] on div "J: FEDEX INTERNATIONAL ECONOMY" at bounding box center [322, 207] width 138 height 14
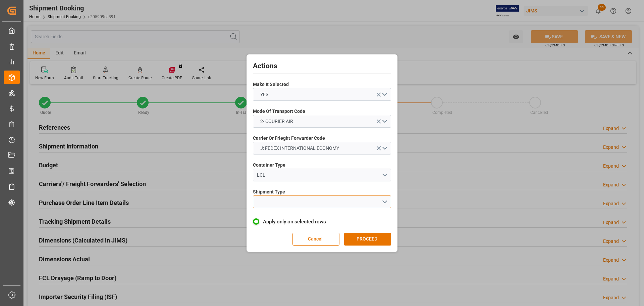
click at [291, 200] on button "open menu" at bounding box center [322, 201] width 138 height 13
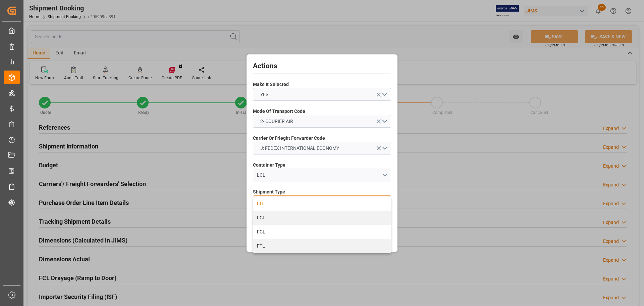
click at [259, 201] on div "LTL" at bounding box center [322, 203] width 138 height 14
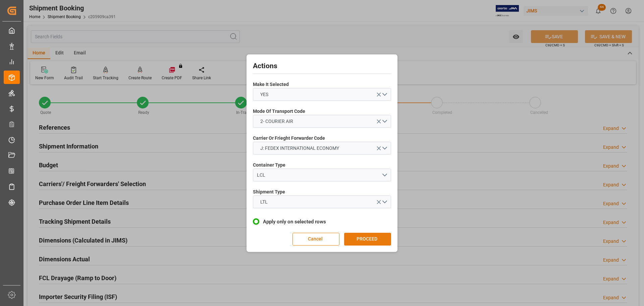
click at [361, 238] on button "PROCEED" at bounding box center [367, 238] width 47 height 13
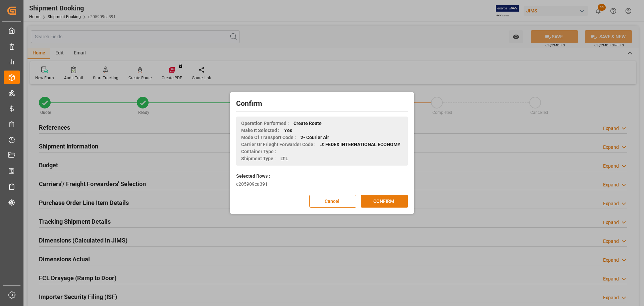
click at [372, 199] on button "CONFIRM" at bounding box center [384, 201] width 47 height 13
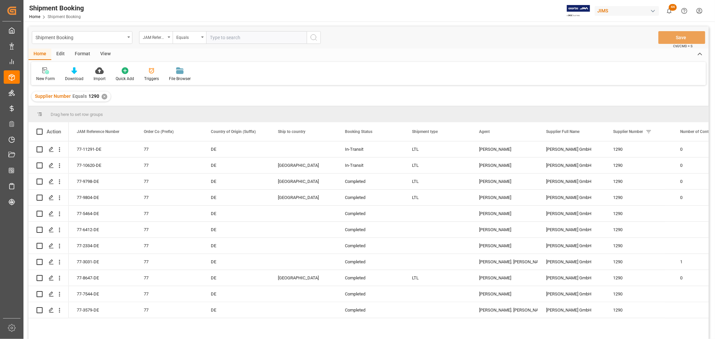
click at [103, 96] on div "✕" at bounding box center [105, 97] width 6 height 6
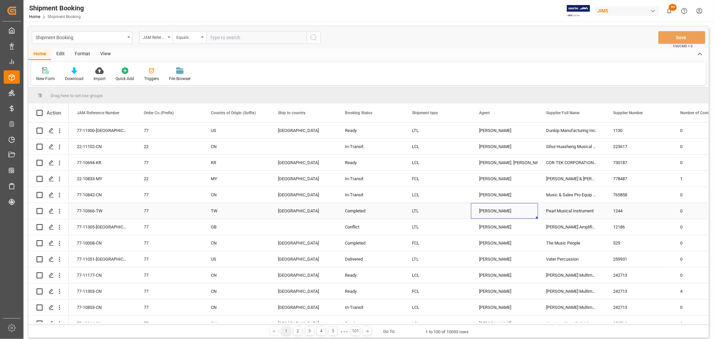
click at [491, 208] on div "[PERSON_NAME]" at bounding box center [504, 211] width 51 height 15
click at [528, 114] on span at bounding box center [527, 113] width 6 height 6
click at [557, 112] on span "filter" at bounding box center [558, 114] width 6 height 6
type input "[PERSON_NAME]"
click at [564, 168] on button "Apply" at bounding box center [566, 170] width 12 height 7
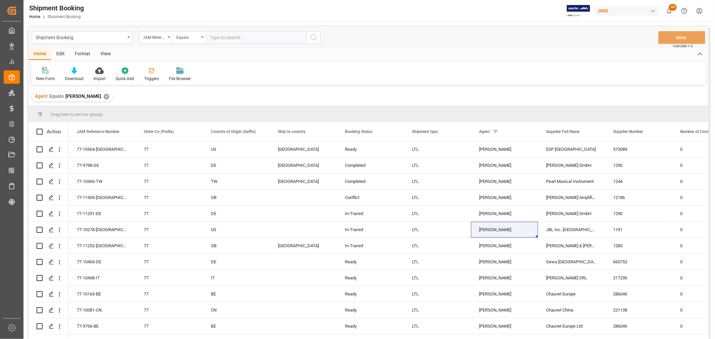
click at [99, 54] on div "View" at bounding box center [105, 54] width 20 height 11
click at [38, 74] on div "Default" at bounding box center [42, 74] width 23 height 15
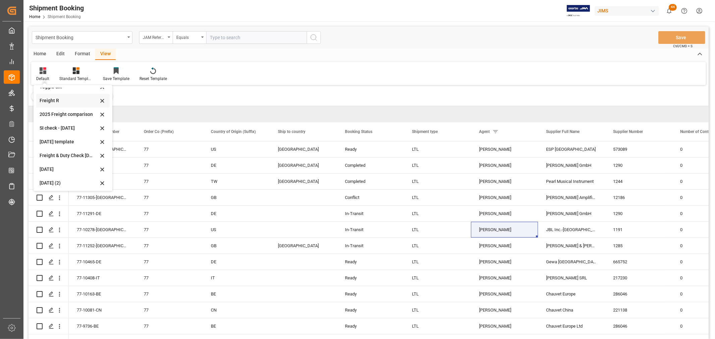
scroll to position [51, 0]
click at [55, 178] on div "Aug 2025 (2)" at bounding box center [69, 181] width 59 height 7
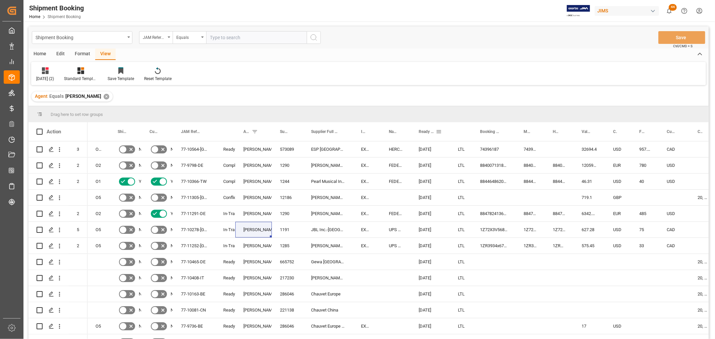
click at [442, 132] on span at bounding box center [439, 132] width 6 height 6
click at [499, 152] on span "Filtering operator" at bounding box center [499, 151] width 6 height 6
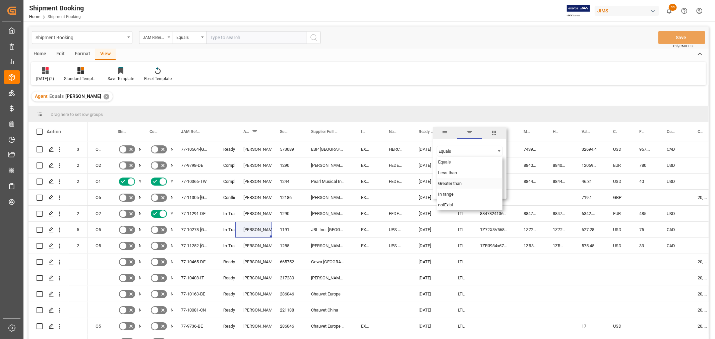
click at [451, 184] on span "Greater than" at bounding box center [449, 183] width 23 height 5
click at [500, 167] on input "date" at bounding box center [470, 167] width 66 height 13
type input "2025-08-31"
click at [482, 187] on button "Apply" at bounding box center [478, 188] width 12 height 7
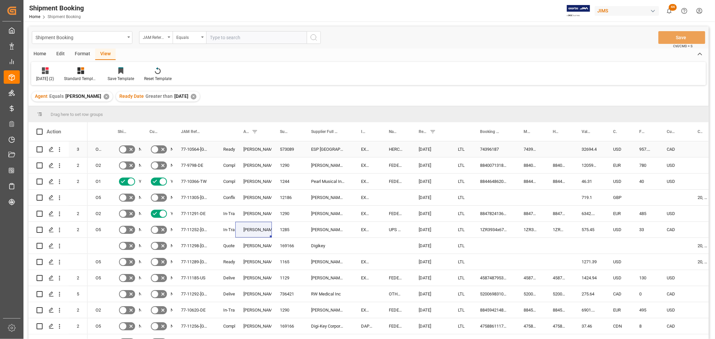
click at [547, 147] on div "Press SPACE to select this row." at bounding box center [559, 150] width 29 height 16
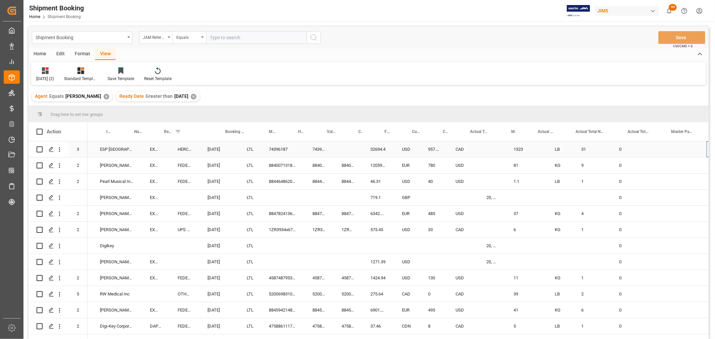
scroll to position [0, 255]
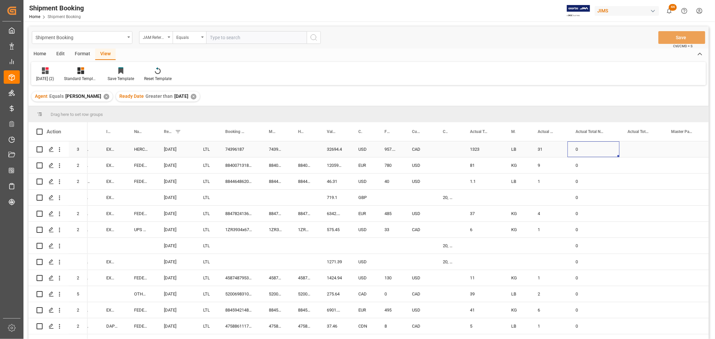
click at [584, 148] on div "0" at bounding box center [594, 150] width 52 height 16
drag, startPoint x: 581, startPoint y: 154, endPoint x: 570, endPoint y: 156, distance: 11.3
click at [573, 157] on input "0" at bounding box center [593, 153] width 41 height 13
type input "3"
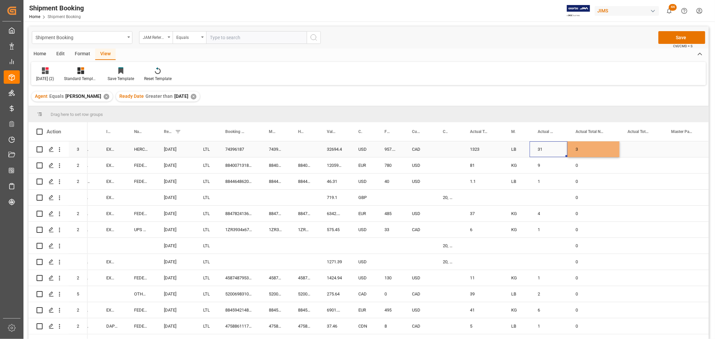
click at [541, 146] on div "31" at bounding box center [549, 150] width 38 height 16
click at [644, 38] on button "Save" at bounding box center [682, 37] width 47 height 13
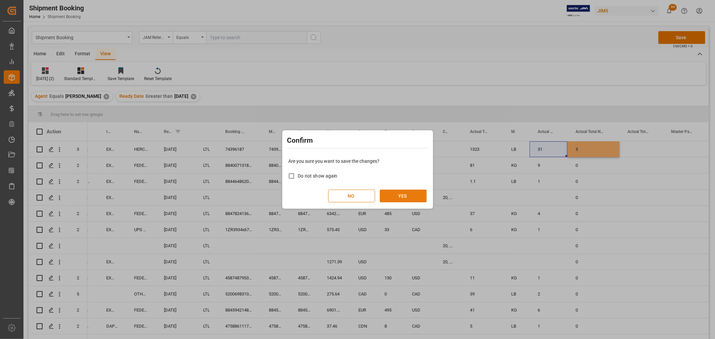
click at [391, 198] on button "YES" at bounding box center [403, 196] width 47 height 13
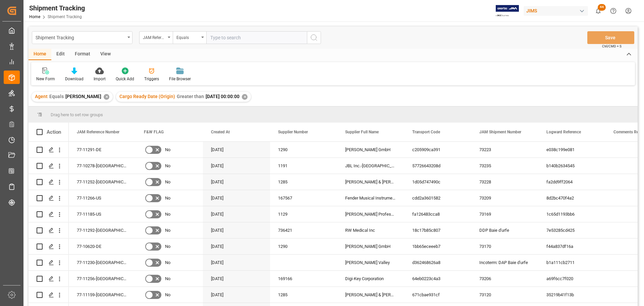
click at [106, 52] on div "View" at bounding box center [105, 54] width 20 height 11
click at [44, 70] on icon at bounding box center [43, 70] width 7 height 7
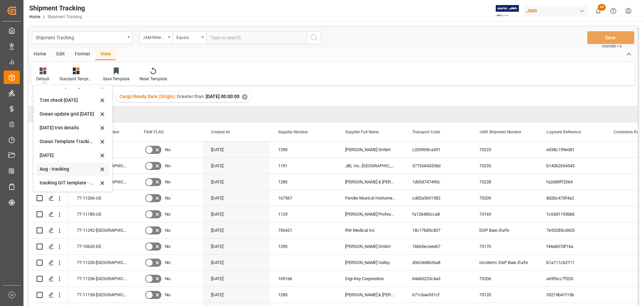
scroll to position [106, 0]
click at [45, 179] on div "tracking GIT template - Rev" at bounding box center [69, 181] width 59 height 7
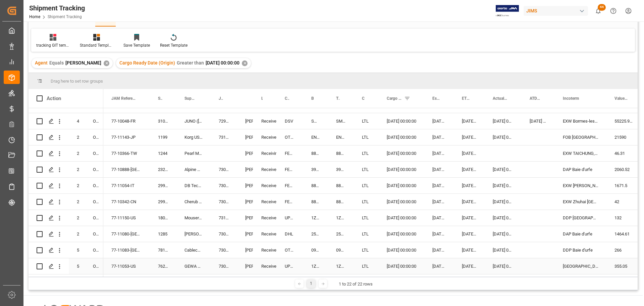
scroll to position [157, 0]
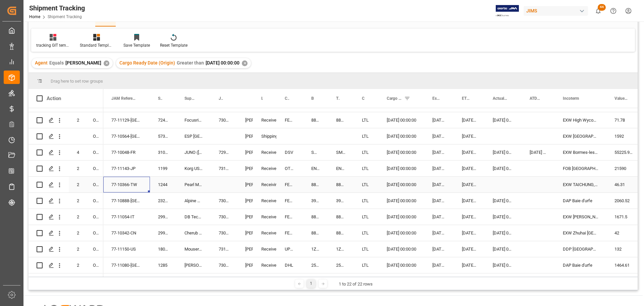
click at [116, 183] on div "77-10366-TW" at bounding box center [126, 184] width 47 height 16
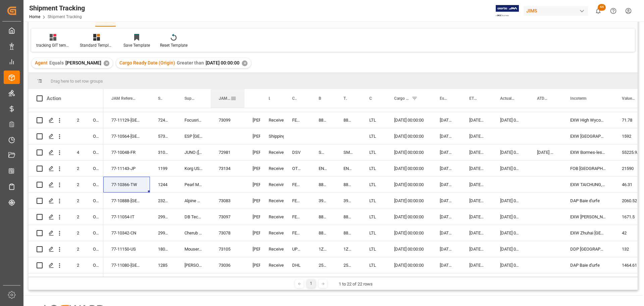
drag, startPoint x: 236, startPoint y: 94, endPoint x: 244, endPoint y: 101, distance: 10.2
click at [244, 101] on div at bounding box center [244, 98] width 3 height 19
click at [219, 184] on div "Press SPACE to select this row." at bounding box center [228, 184] width 34 height 16
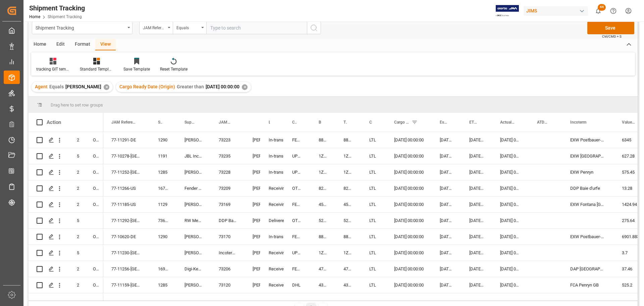
scroll to position [0, 0]
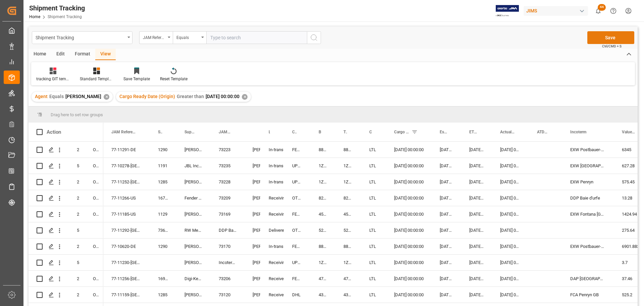
click at [599, 35] on button "Save" at bounding box center [610, 37] width 47 height 13
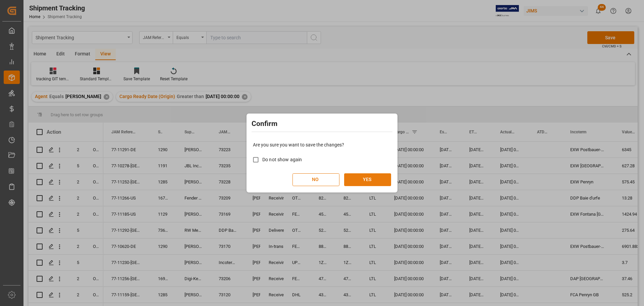
click at [363, 183] on button "YES" at bounding box center [367, 179] width 47 height 13
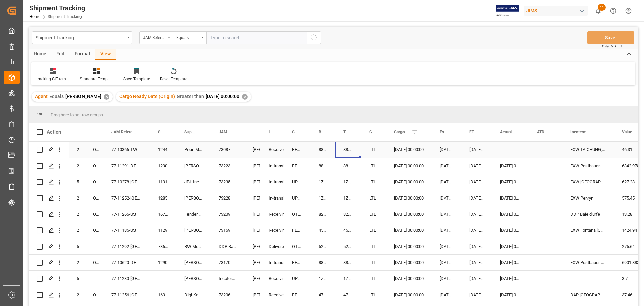
click at [344, 150] on div "884464862029" at bounding box center [348, 150] width 26 height 16
click at [502, 149] on div "Press SPACE to select this row." at bounding box center [510, 150] width 37 height 16
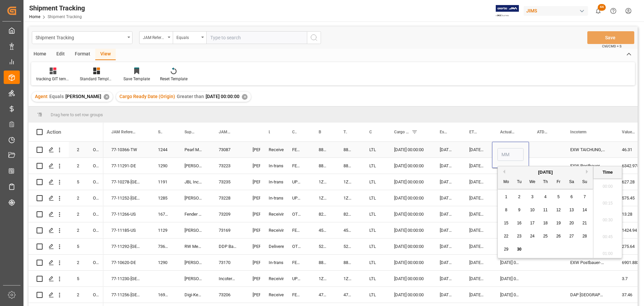
scroll to position [623, 0]
click at [531, 224] on span "17" at bounding box center [532, 222] width 4 height 5
type input "09-17-2025 00:00"
click at [545, 146] on div "Press SPACE to select this row." at bounding box center [545, 150] width 33 height 16
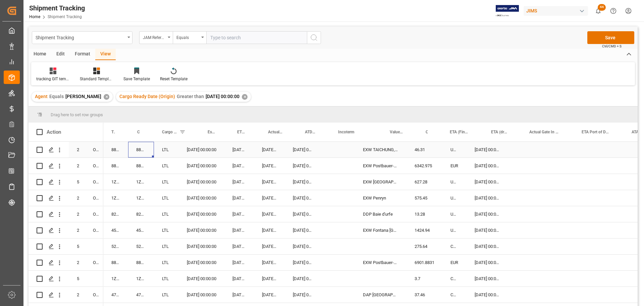
scroll to position [0, 141]
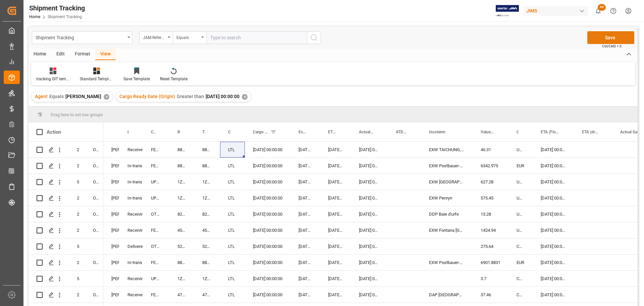
click at [609, 36] on button "Save" at bounding box center [610, 37] width 47 height 13
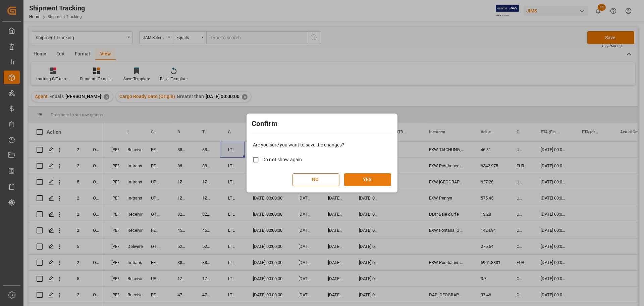
click at [357, 182] on button "YES" at bounding box center [367, 179] width 47 height 13
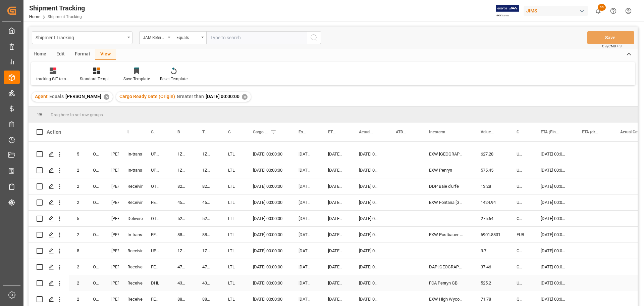
scroll to position [23, 0]
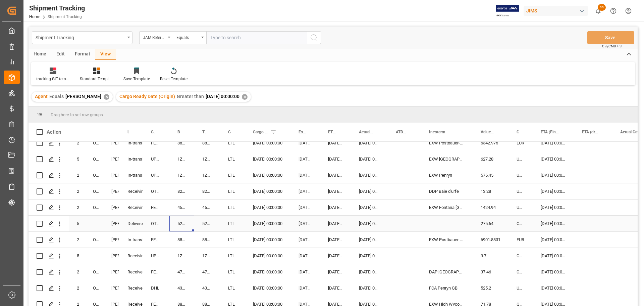
click at [171, 226] on div "520069831052" at bounding box center [181, 223] width 25 height 16
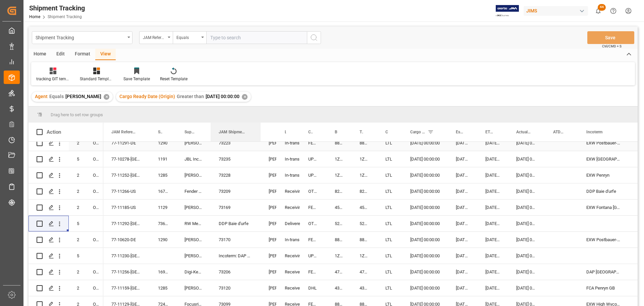
drag, startPoint x: 243, startPoint y: 126, endPoint x: 259, endPoint y: 146, distance: 25.8
click at [259, 146] on div "Action Mode of Transport Order Type Supplier Full Name" at bounding box center [333, 215] width 609 height 187
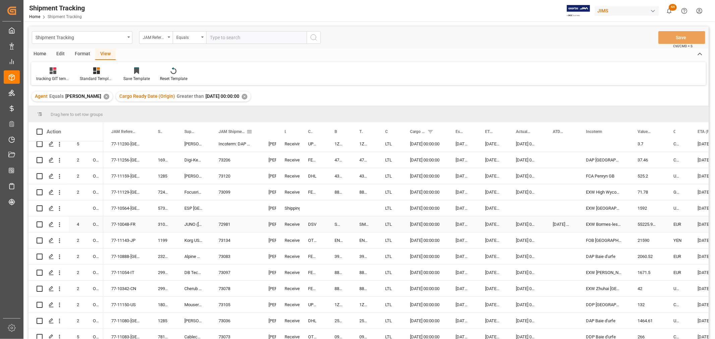
scroll to position [97, 0]
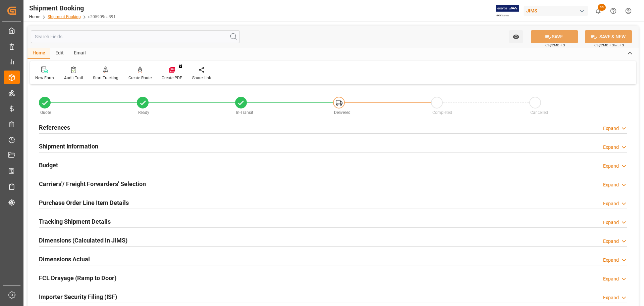
click at [65, 16] on link "Shipment Booking" at bounding box center [64, 16] width 33 height 5
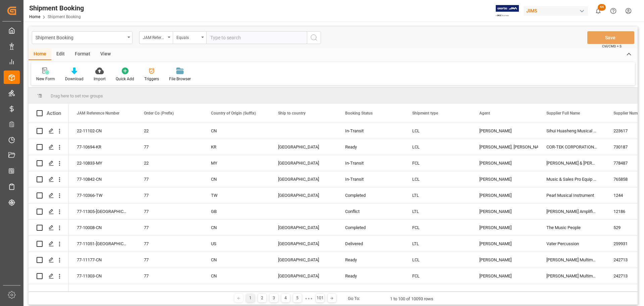
click at [204, 39] on div "Equals" at bounding box center [190, 37] width 34 height 13
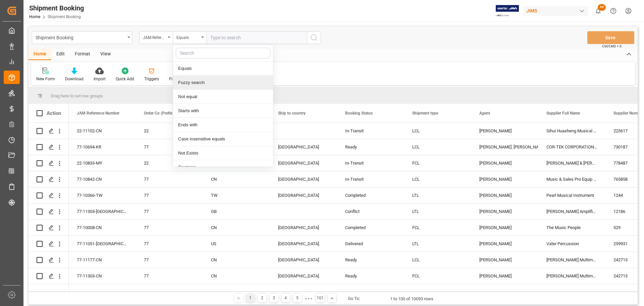
click at [198, 85] on div "Fuzzy search" at bounding box center [223, 82] width 100 height 14
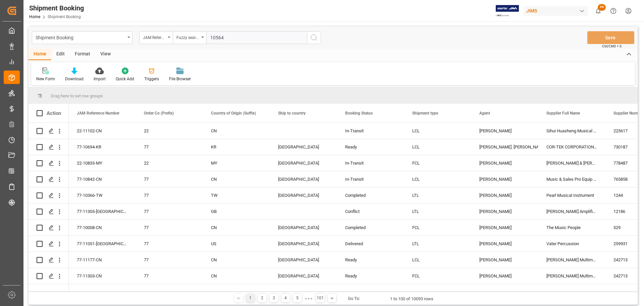
type input "10564"
click at [313, 38] on icon "search button" at bounding box center [314, 38] width 8 height 8
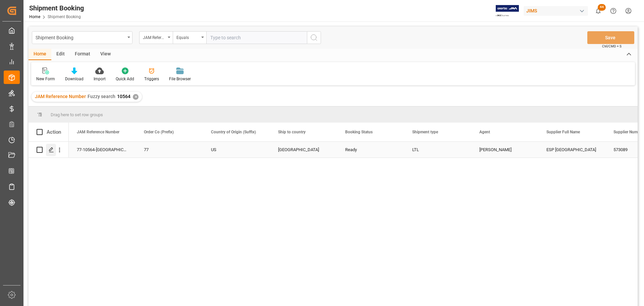
click at [51, 148] on polygon "Press SPACE to select this row." at bounding box center [50, 149] width 3 height 3
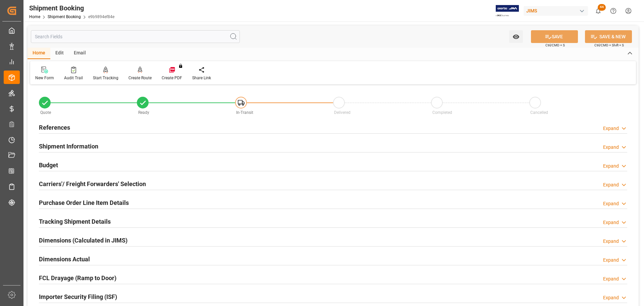
click at [50, 162] on h2 "Budget" at bounding box center [48, 164] width 19 height 9
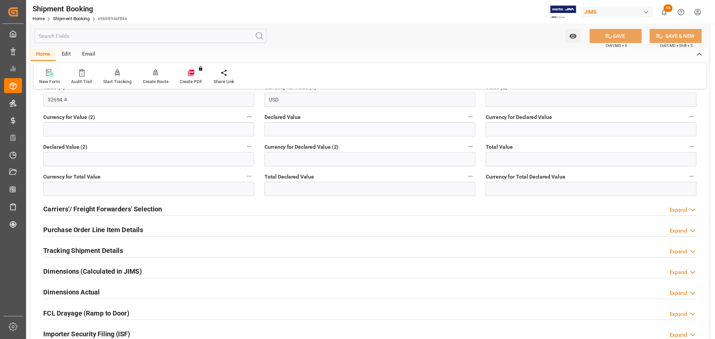
scroll to position [168, 0]
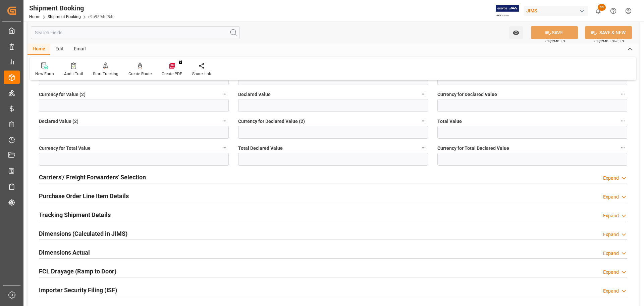
click at [64, 198] on h2 "Purchase Order Line Item Details" at bounding box center [84, 195] width 90 height 9
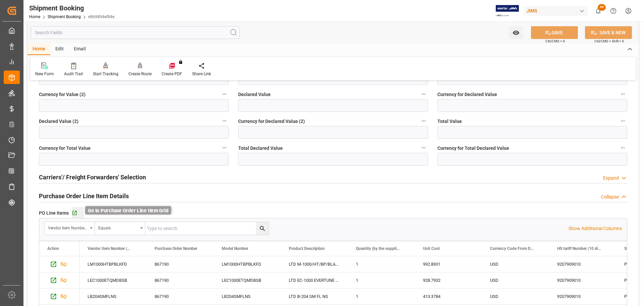
click at [75, 213] on icon "button" at bounding box center [75, 213] width 6 height 6
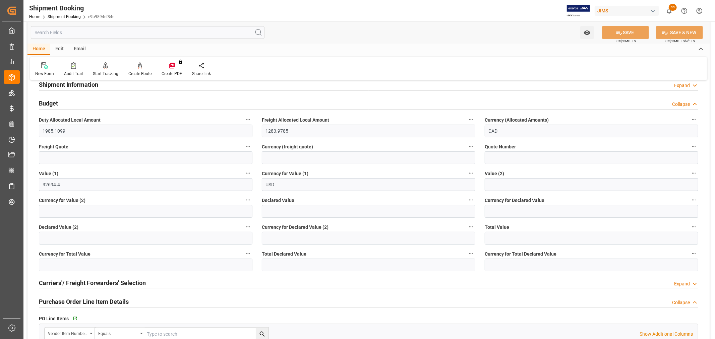
scroll to position [74, 0]
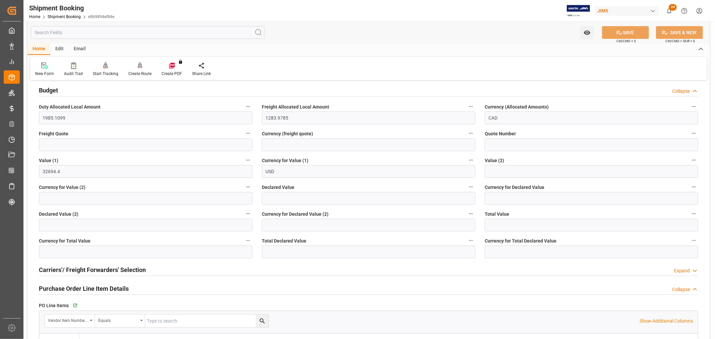
click at [62, 271] on h2 "Carriers'/ Freight Forwarders' Selection" at bounding box center [92, 270] width 107 height 9
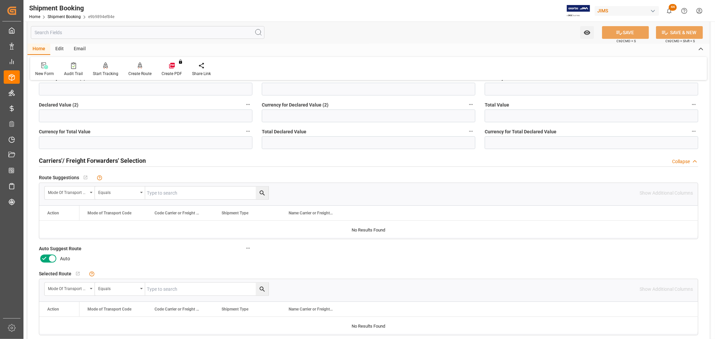
scroll to position [186, 0]
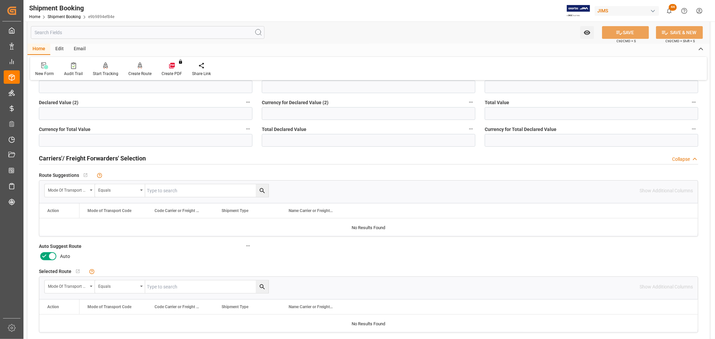
click at [49, 256] on icon at bounding box center [52, 257] width 8 height 8
click at [0, 0] on input "checkbox" at bounding box center [0, 0] width 0 height 0
click at [630, 28] on button "SAVE" at bounding box center [625, 32] width 47 height 13
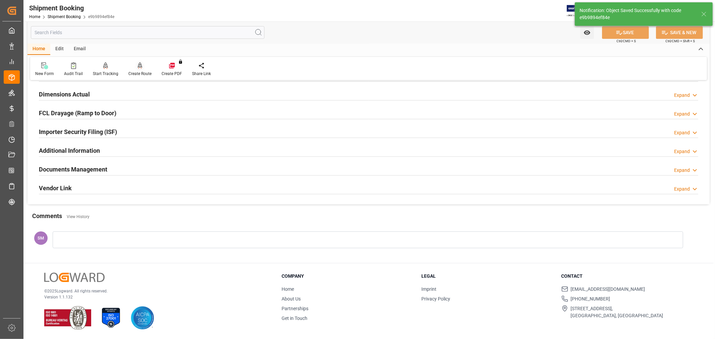
scroll to position [25, 0]
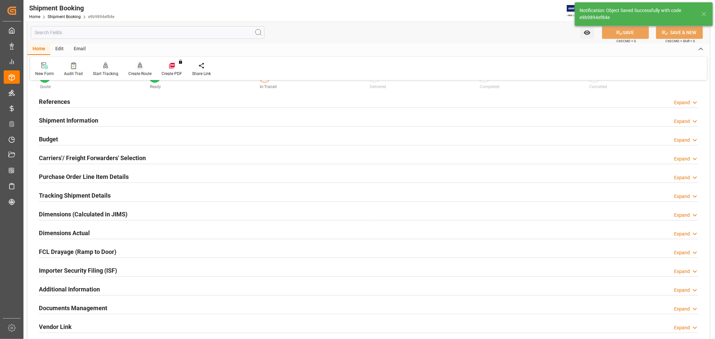
click at [141, 72] on div "Create Route" at bounding box center [139, 74] width 23 height 6
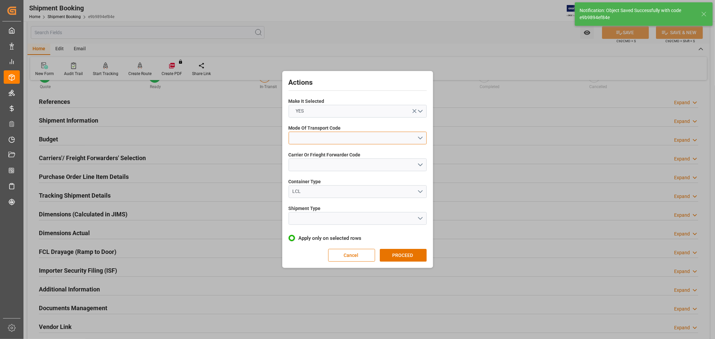
click at [327, 138] on button "open menu" at bounding box center [358, 138] width 138 height 13
click at [325, 166] on div "3- TRUCKR" at bounding box center [358, 168] width 138 height 14
click at [315, 163] on button "open menu" at bounding box center [358, 165] width 138 height 13
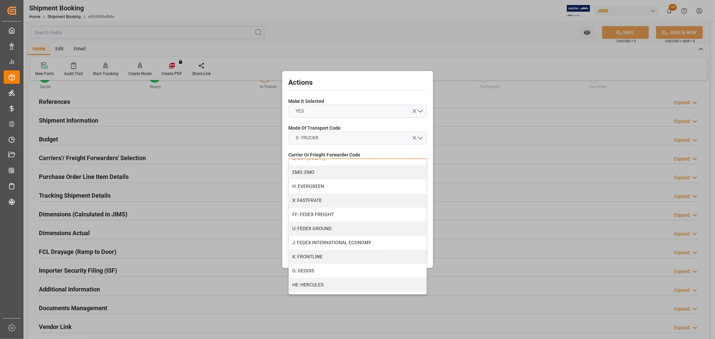
scroll to position [186, 0]
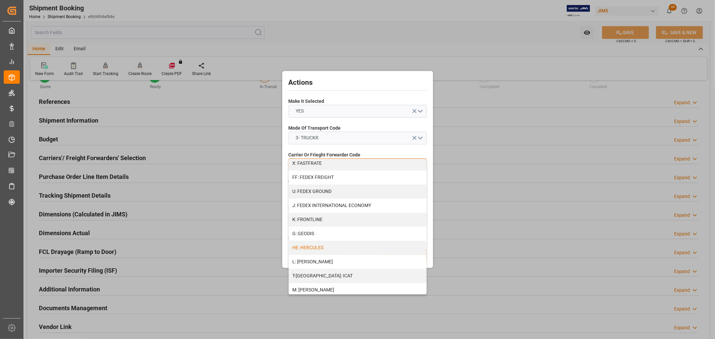
click at [328, 245] on div "HE: HERCULES" at bounding box center [358, 248] width 138 height 14
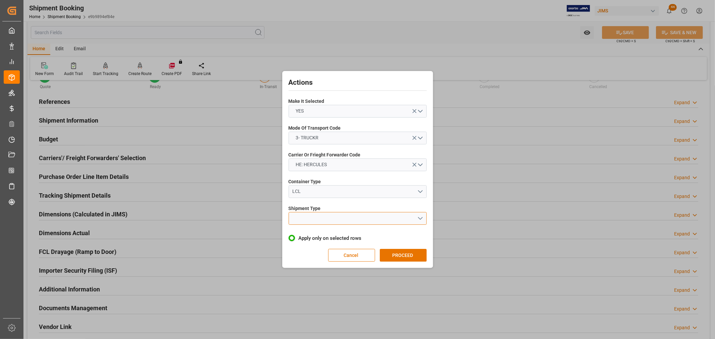
click at [317, 215] on button "open menu" at bounding box center [358, 218] width 138 height 13
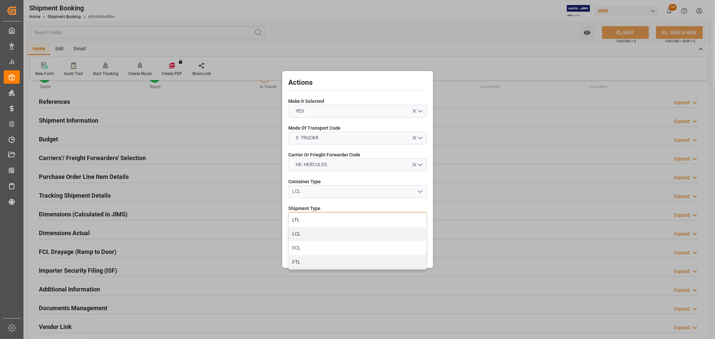
click at [303, 219] on div "LTL" at bounding box center [358, 220] width 138 height 14
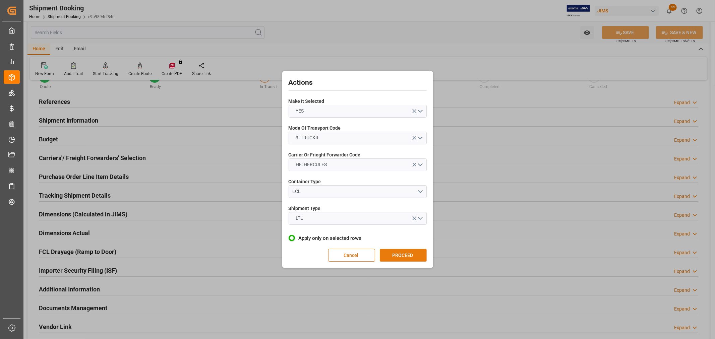
click at [417, 254] on button "PROCEED" at bounding box center [403, 255] width 47 height 13
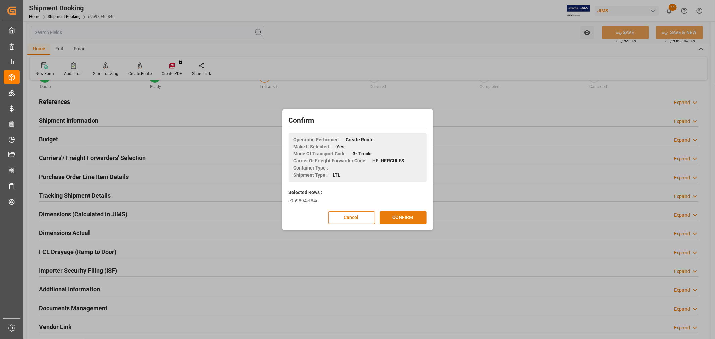
click at [410, 215] on button "CONFIRM" at bounding box center [403, 218] width 47 height 13
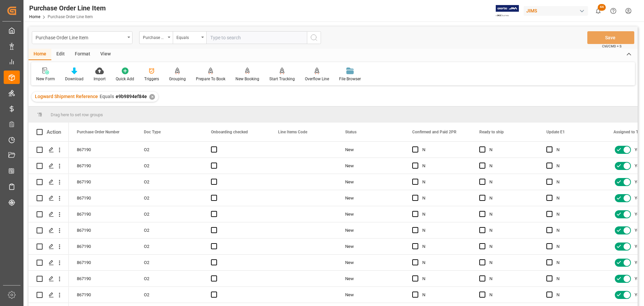
click at [106, 53] on div "View" at bounding box center [105, 54] width 20 height 11
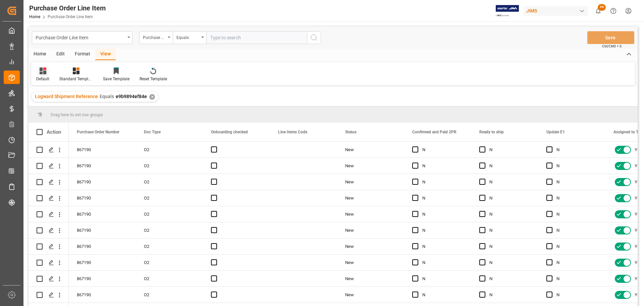
click at [40, 74] on div "Default" at bounding box center [42, 74] width 23 height 15
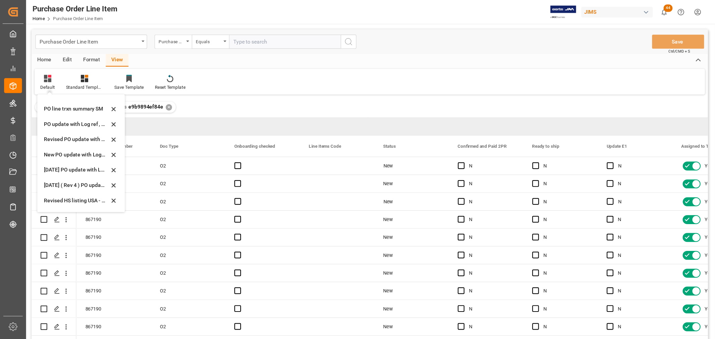
scroll to position [168, 0]
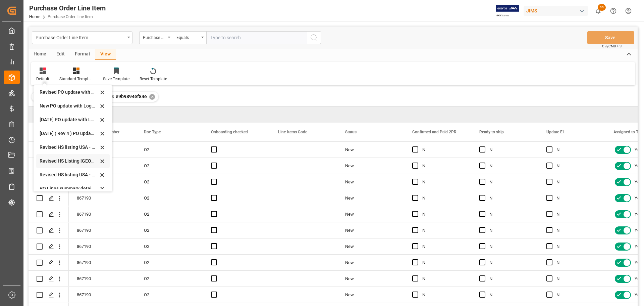
click at [55, 159] on div "Revised HS Listing [GEOGRAPHIC_DATA]" at bounding box center [69, 160] width 59 height 7
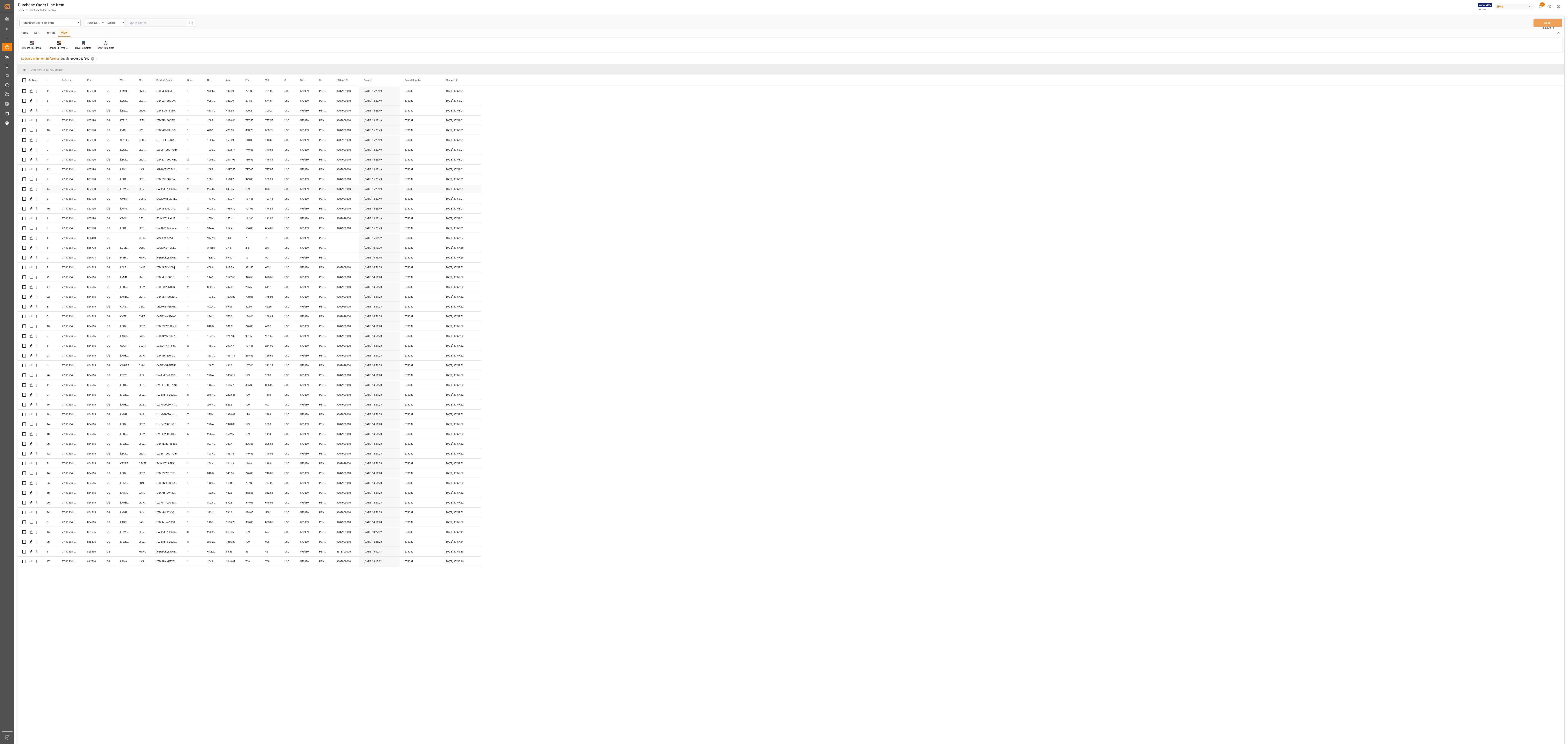
drag, startPoint x: 45, startPoint y: 77, endPoint x: 111, endPoint y: 187, distance: 128.3
click at [111, 186] on div "Action Purchase Order Number Doc Type Line Number O2 1" at bounding box center [791, 410] width 1547 height 672
drag, startPoint x: 44, startPoint y: 77, endPoint x: 117, endPoint y: 175, distance: 122.2
click at [113, 170] on div "Action Purchase Order Number Doc Type Line Number O2 1" at bounding box center [791, 410] width 1547 height 672
drag, startPoint x: 70, startPoint y: 557, endPoint x: 103, endPoint y: 69, distance: 489.1
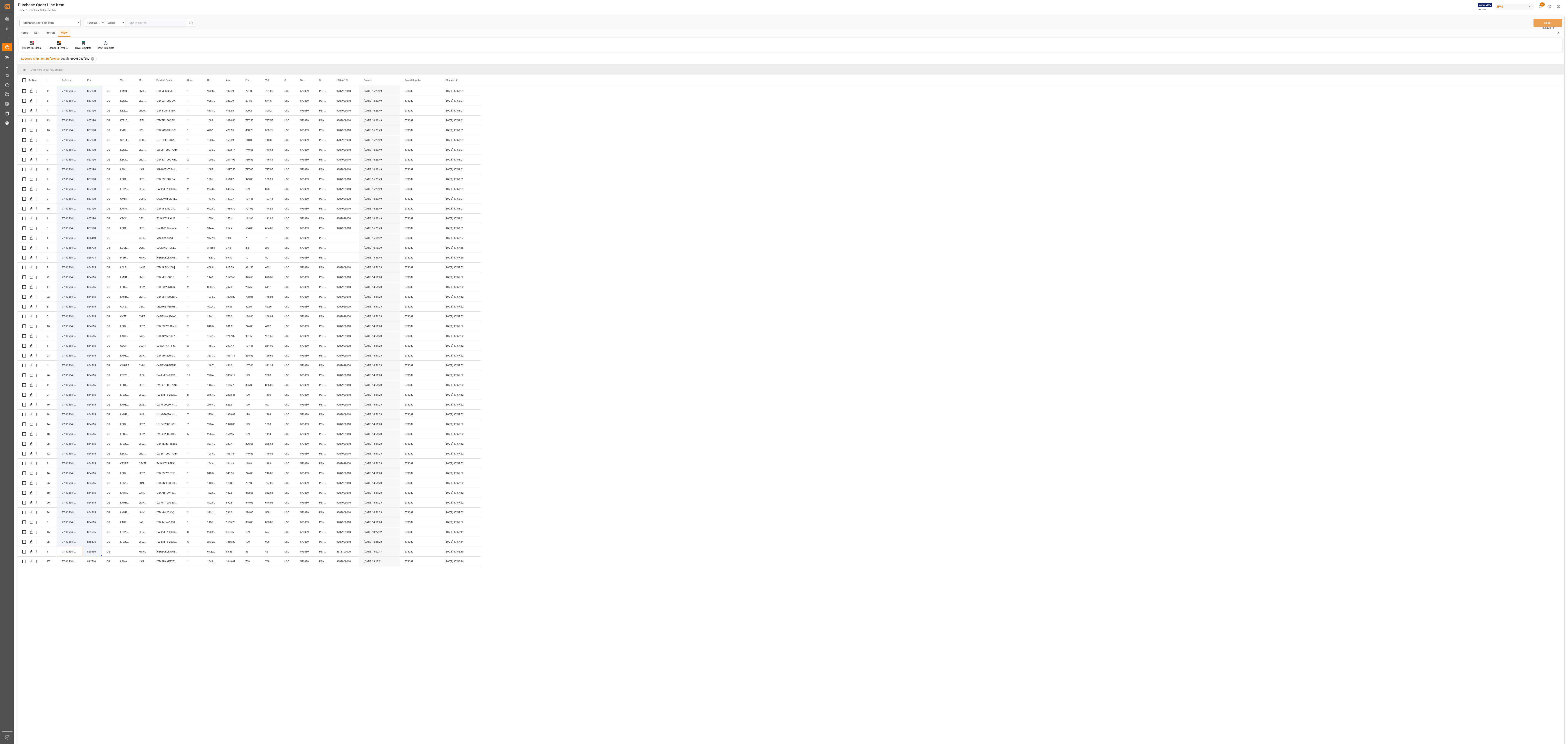
click at [103, 69] on div "Drag here to set row groups Drag here to set column labels Action Purchase Orde…" at bounding box center [791, 405] width 1547 height 682
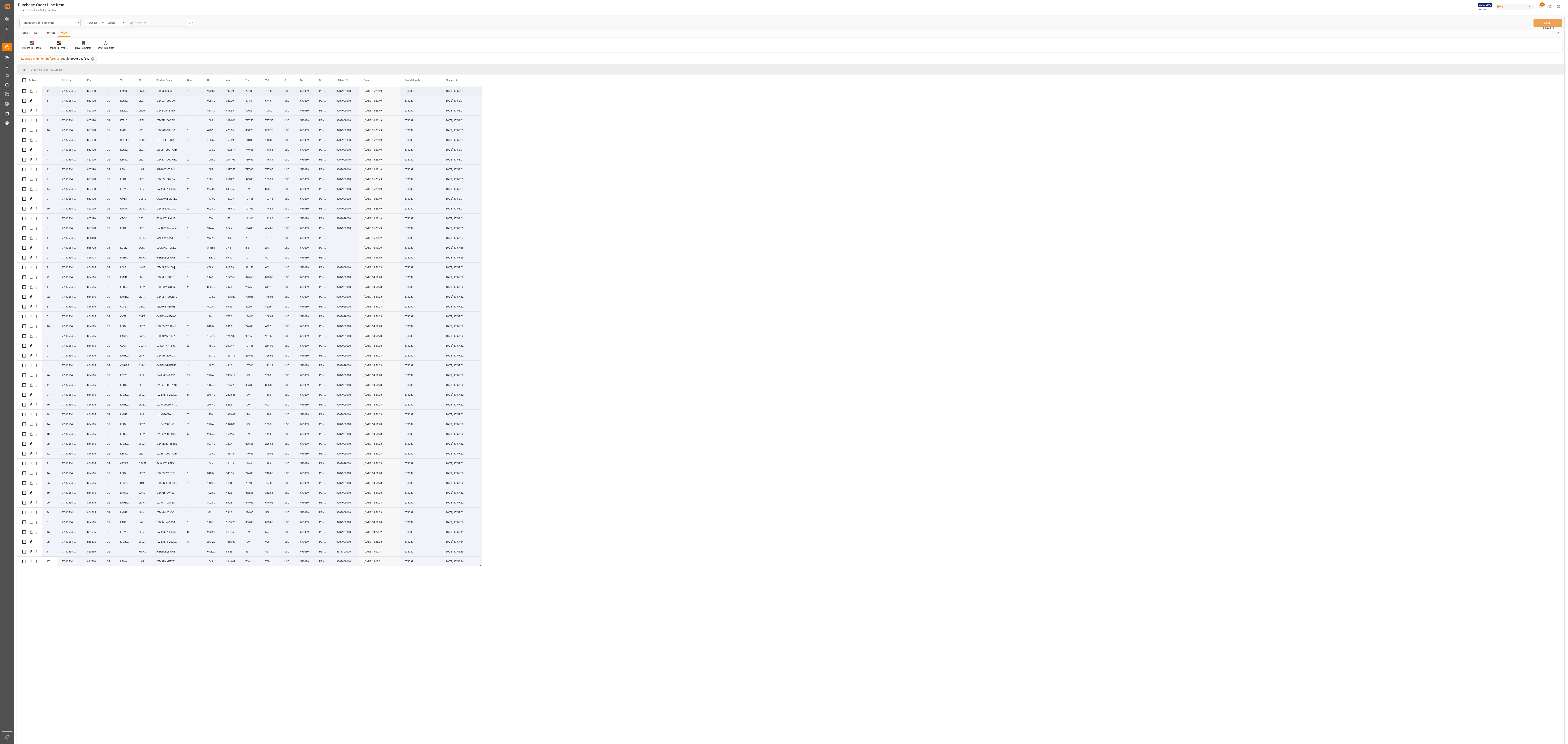
drag, startPoint x: 48, startPoint y: 564, endPoint x: 471, endPoint y: 91, distance: 634.6
click at [392, 91] on div "867190 O2 11 77-10564-US LM1000HTBPBLKFD LM1000HTBPBLKFD LTD M-1000/HT/BP/BLACK…" at bounding box center [262, 326] width 439 height 480
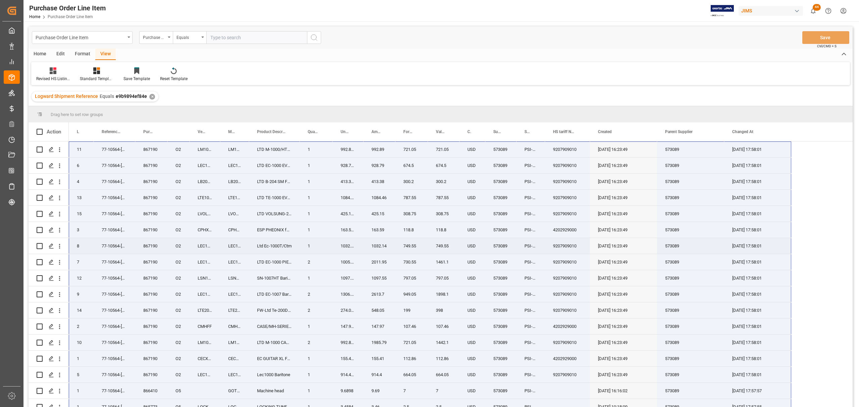
click at [644, 248] on div "[DATE] 17:58:01" at bounding box center [757, 246] width 67 height 16
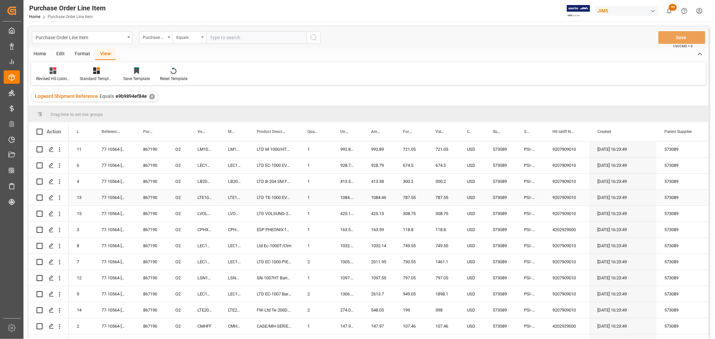
click at [621, 202] on div "[DATE] 16:23:49" at bounding box center [623, 198] width 67 height 16
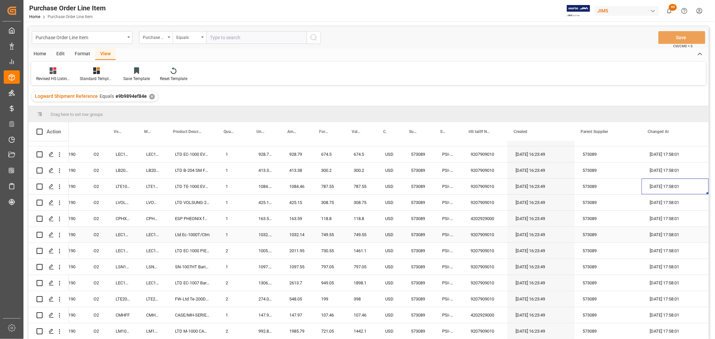
scroll to position [0, 0]
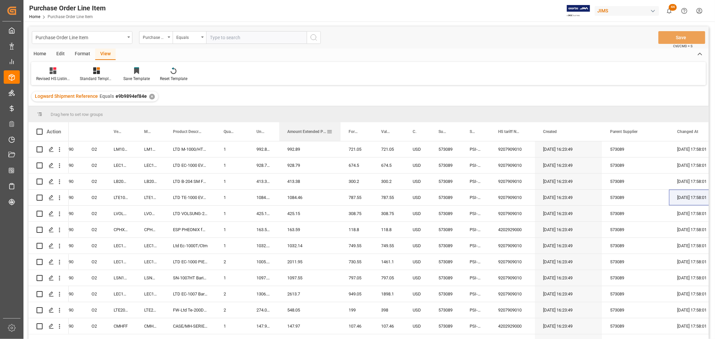
drag, startPoint x: 310, startPoint y: 129, endPoint x: 339, endPoint y: 141, distance: 31.8
click at [339, 141] on div at bounding box center [340, 131] width 3 height 19
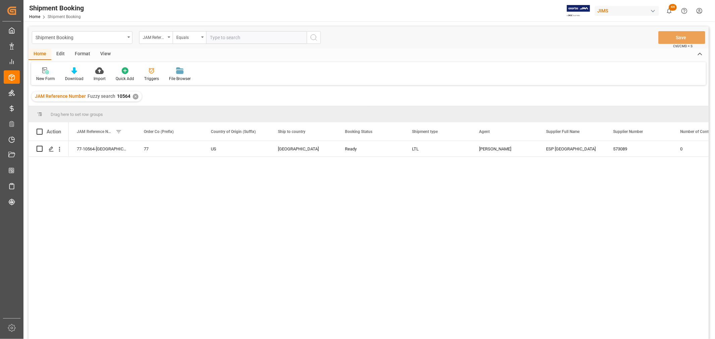
click at [101, 52] on div "View" at bounding box center [105, 54] width 20 height 11
click at [48, 76] on div "Default" at bounding box center [42, 79] width 13 height 6
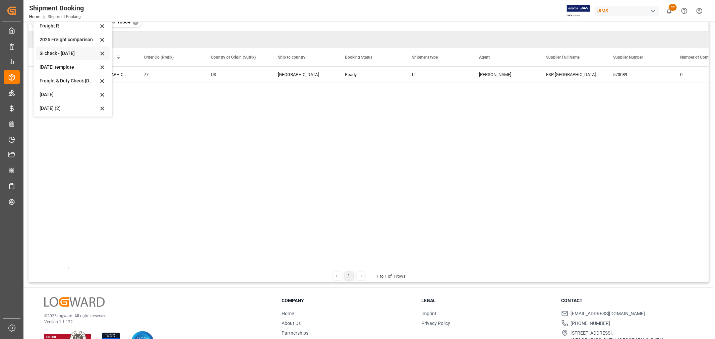
scroll to position [51, 0]
click at [55, 104] on div "[DATE] (2)" at bounding box center [69, 107] width 59 height 7
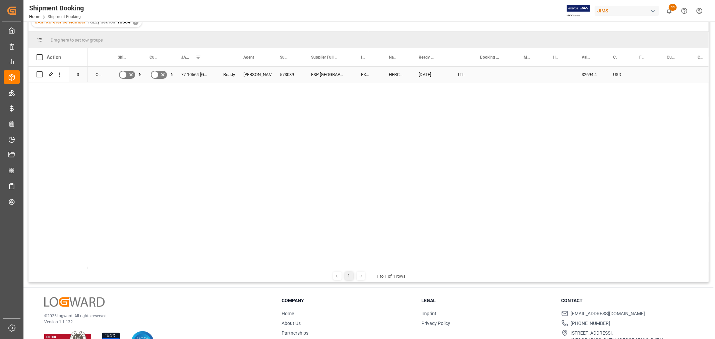
click at [489, 72] on div "Press SPACE to select this row." at bounding box center [494, 74] width 44 height 15
click at [490, 78] on input "Press SPACE to select this row." at bounding box center [494, 78] width 33 height 13
type input "74396187"
click at [529, 78] on div "Press SPACE to select this row." at bounding box center [530, 74] width 29 height 15
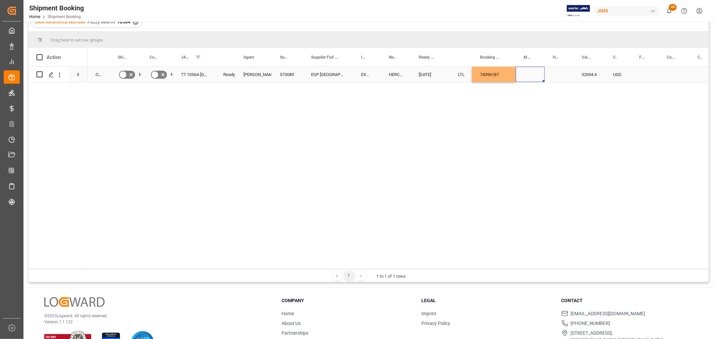
click at [499, 74] on div "74396187" at bounding box center [494, 74] width 44 height 15
drag, startPoint x: 516, startPoint y: 78, endPoint x: 555, endPoint y: 75, distance: 39.7
click at [495, 91] on div "O2,O5 No No 77-10564-US Ready [PERSON_NAME] 573089 ESP [GEOGRAPHIC_DATA] [GEOGR…" at bounding box center [399, 168] width 622 height 203
click at [491, 75] on div "74396187" at bounding box center [494, 74] width 44 height 15
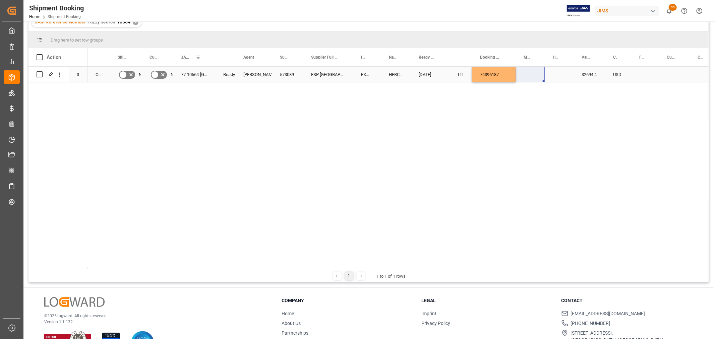
drag, startPoint x: 515, startPoint y: 79, endPoint x: 535, endPoint y: 78, distance: 20.2
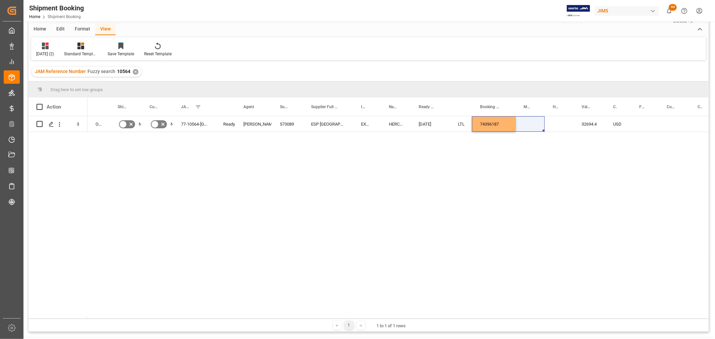
scroll to position [24, 0]
click at [493, 119] on div "74396187" at bounding box center [494, 124] width 44 height 15
drag, startPoint x: 515, startPoint y: 129, endPoint x: 529, endPoint y: 129, distance: 14.1
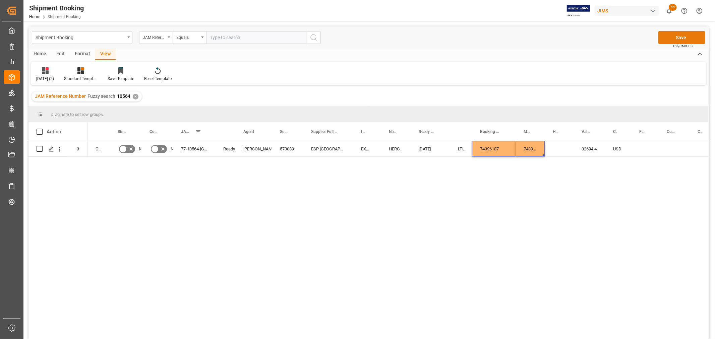
click at [675, 35] on button "Save" at bounding box center [682, 37] width 47 height 13
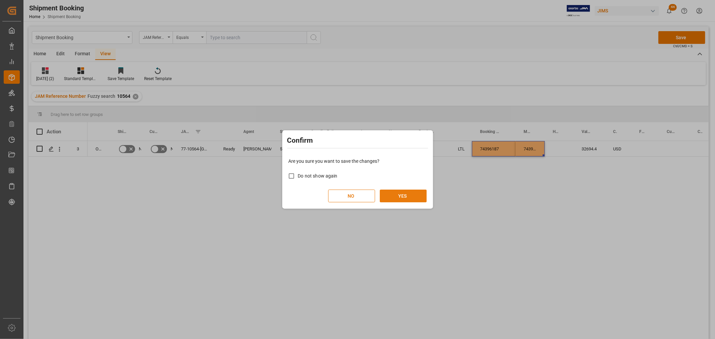
click at [397, 197] on button "YES" at bounding box center [403, 196] width 47 height 13
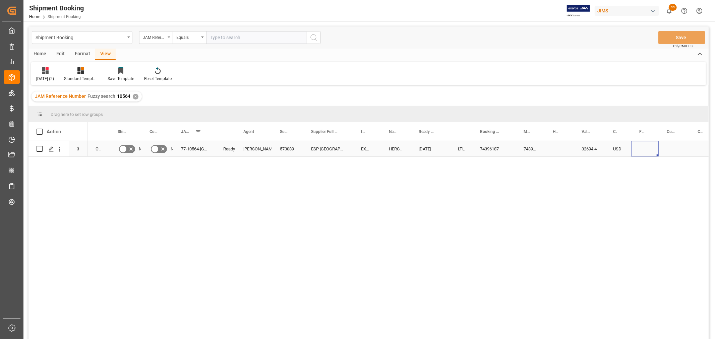
click at [646, 146] on div "Press SPACE to select this row." at bounding box center [646, 148] width 28 height 15
click at [646, 147] on input "Press SPACE to select this row." at bounding box center [645, 153] width 17 height 13
type input "957.04"
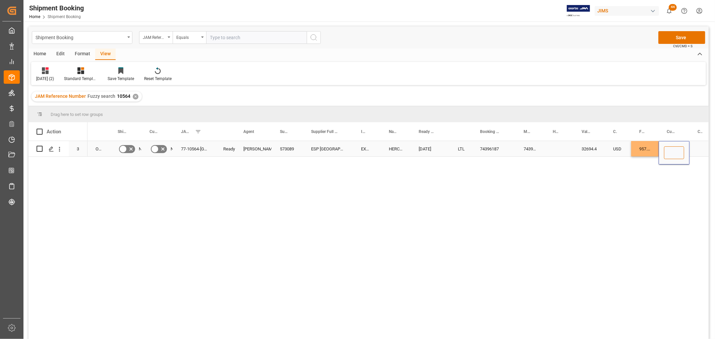
click at [680, 149] on input "Press SPACE to select this row." at bounding box center [674, 153] width 20 height 13
type input "CAD"
click at [549, 144] on div "Press SPACE to select this row." at bounding box center [559, 148] width 29 height 15
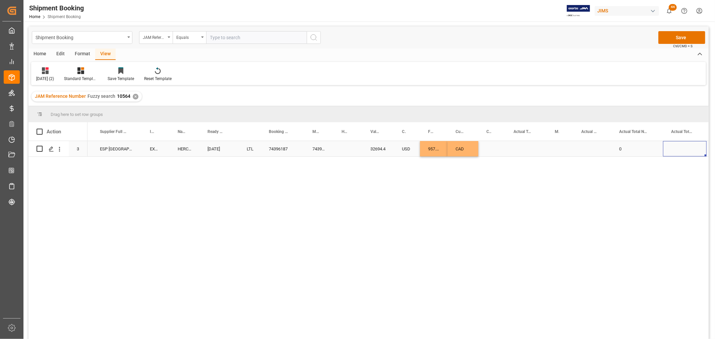
scroll to position [0, 255]
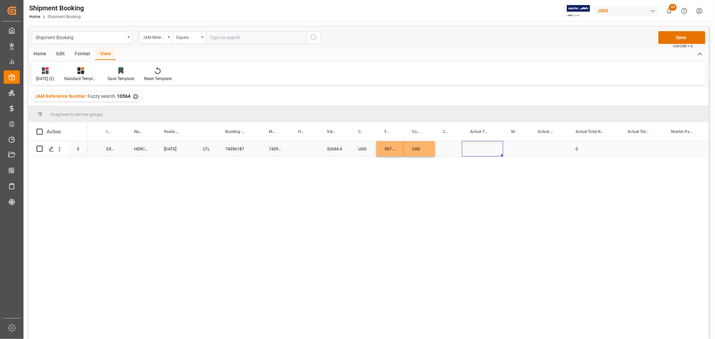
click at [478, 144] on div "Press SPACE to select this row." at bounding box center [482, 148] width 41 height 15
click at [478, 147] on div "Press SPACE to select this row." at bounding box center [482, 148] width 41 height 15
click at [485, 153] on input "Press SPACE to select this row." at bounding box center [483, 153] width 31 height 13
type input "1323"
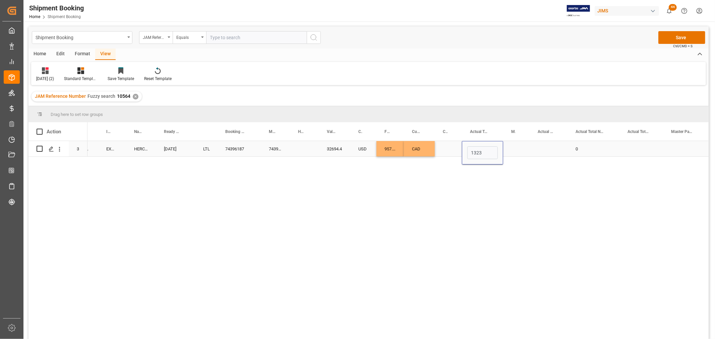
click at [517, 147] on div "Press SPACE to select this row." at bounding box center [516, 148] width 26 height 15
click at [518, 153] on polyline "open menu" at bounding box center [518, 153] width 4 height 2
click at [517, 191] on div "LB" at bounding box center [516, 195] width 15 height 23
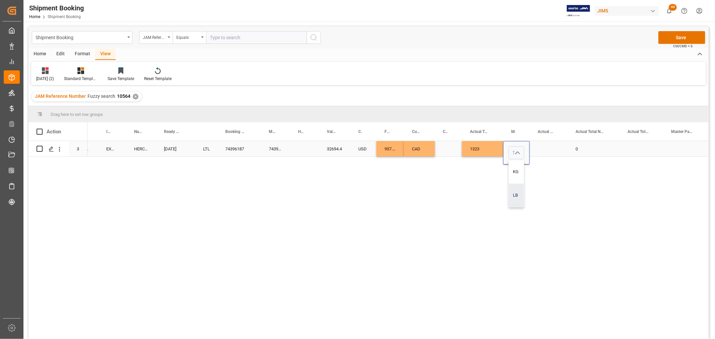
type input "LB"
click at [519, 152] on icon "open menu" at bounding box center [518, 153] width 8 height 8
click at [518, 197] on div "LB" at bounding box center [516, 195] width 15 height 23
click at [548, 143] on div "Press SPACE to select this row." at bounding box center [549, 148] width 38 height 15
click at [548, 148] on div "Press SPACE to select this row." at bounding box center [549, 148] width 38 height 15
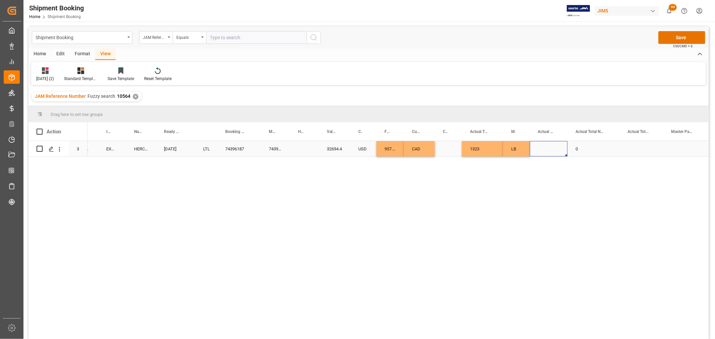
click at [548, 148] on div "Press SPACE to select this row." at bounding box center [549, 148] width 38 height 15
click at [545, 153] on input "Press SPACE to select this row." at bounding box center [548, 153] width 27 height 13
type input "31"
click at [296, 146] on div "Press SPACE to select this row." at bounding box center [304, 148] width 29 height 15
click at [678, 36] on button "Save" at bounding box center [682, 37] width 47 height 13
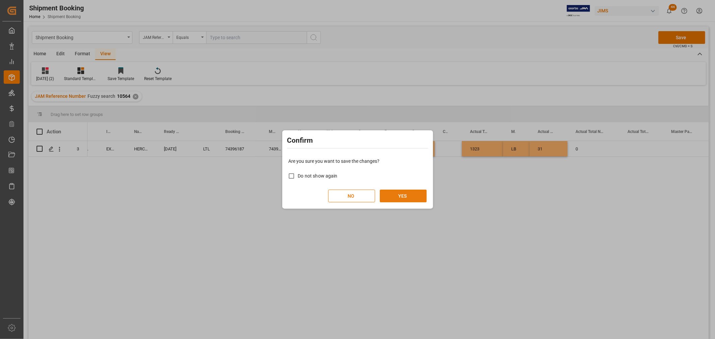
click at [400, 195] on button "YES" at bounding box center [403, 196] width 47 height 13
